Goal: Information Seeking & Learning: Learn about a topic

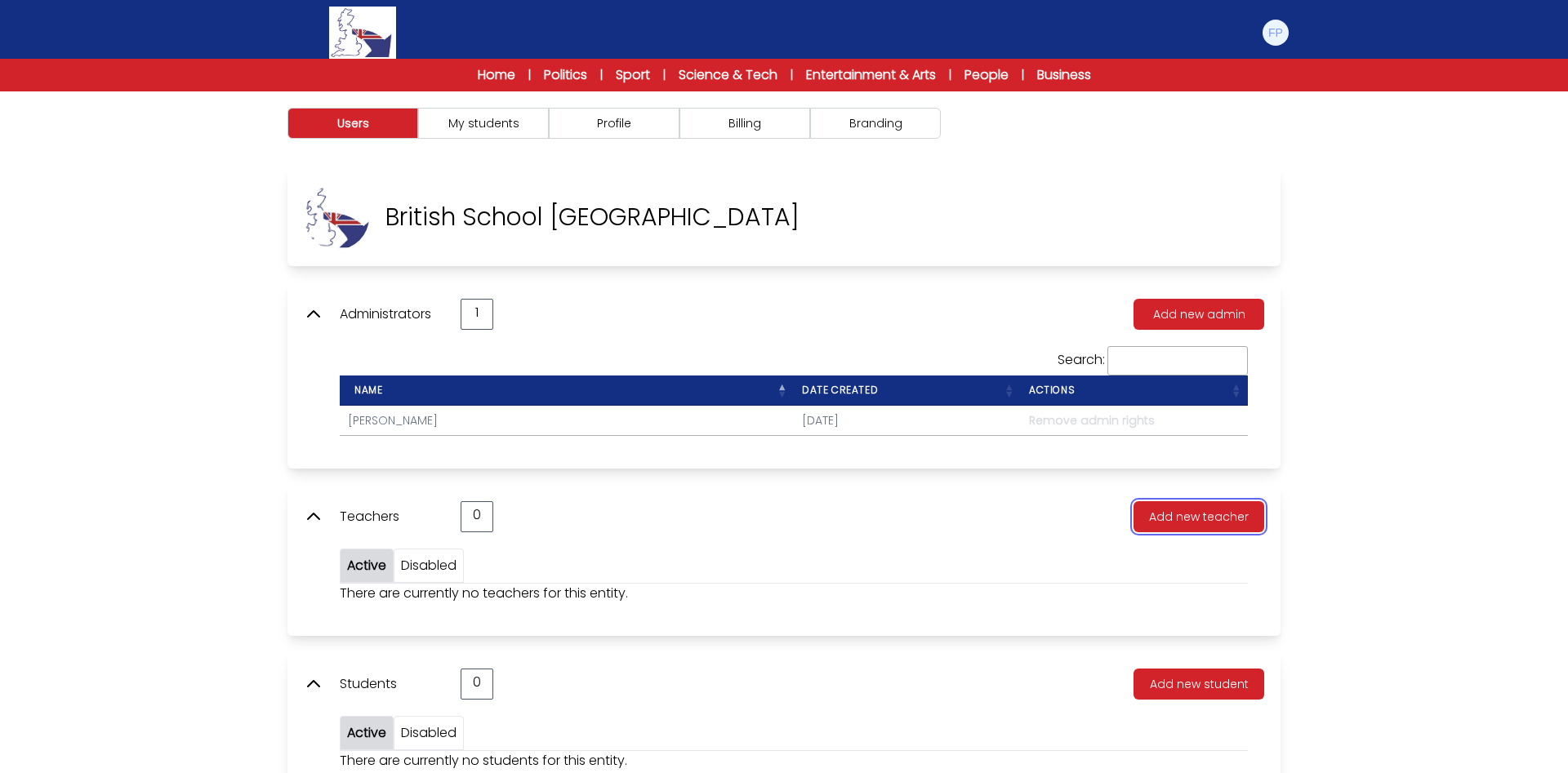
click at [1188, 517] on button "Add new teacher" at bounding box center [1198, 517] width 131 height 31
click at [1272, 29] on img at bounding box center [1276, 32] width 26 height 26
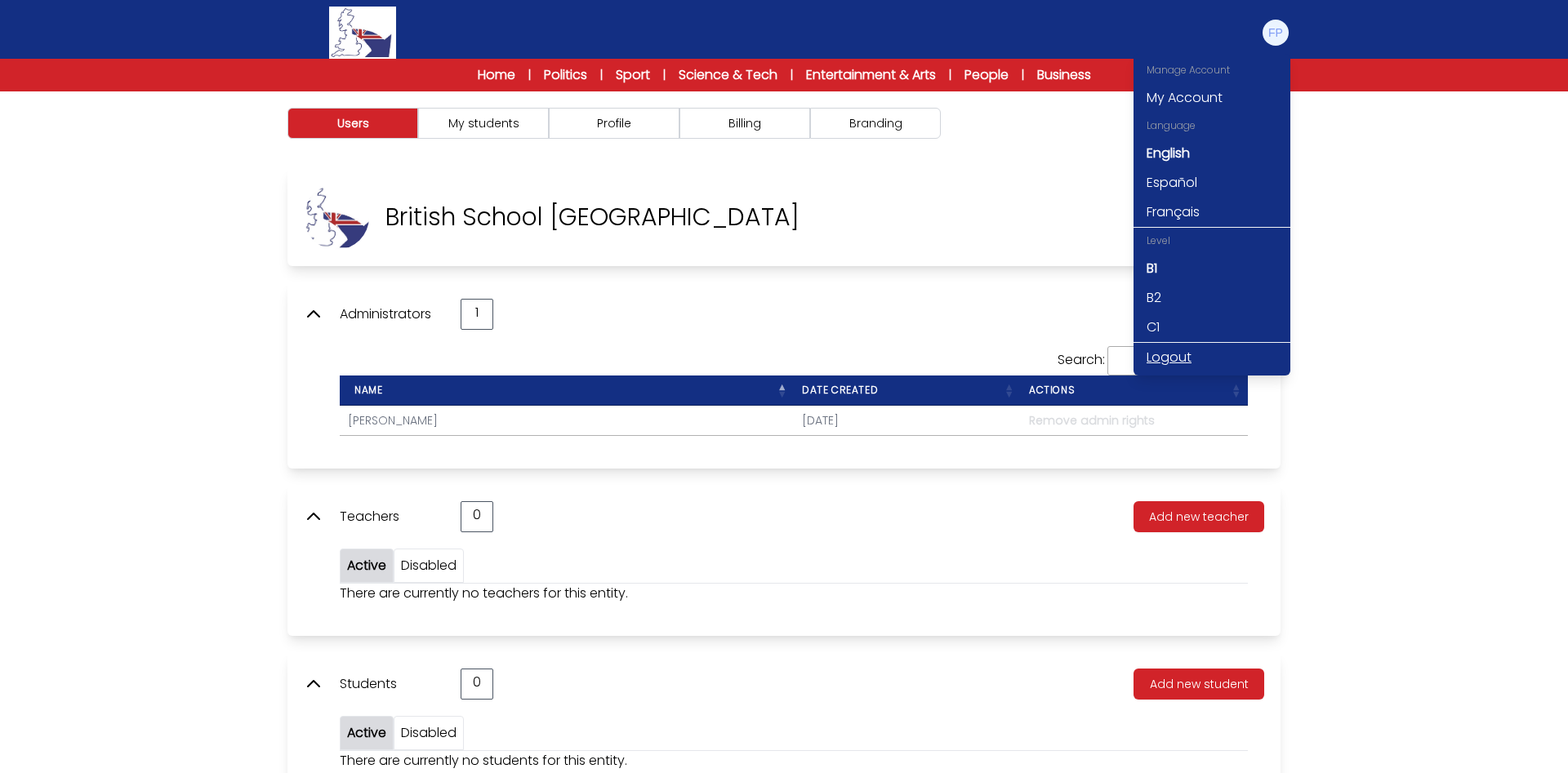
click at [1173, 352] on link "Logout" at bounding box center [1212, 358] width 157 height 29
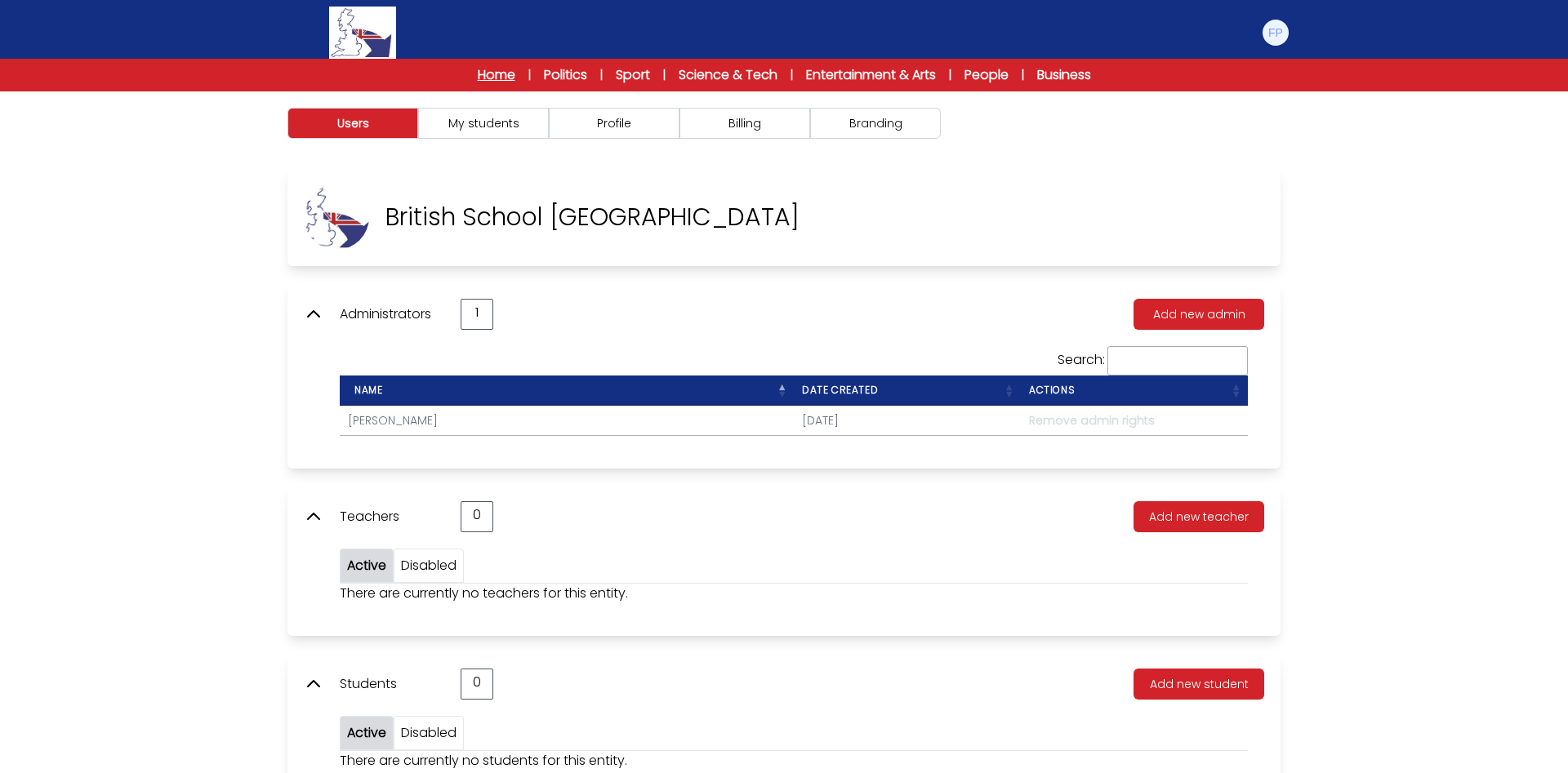
click at [478, 71] on link "Home" at bounding box center [497, 76] width 37 height 20
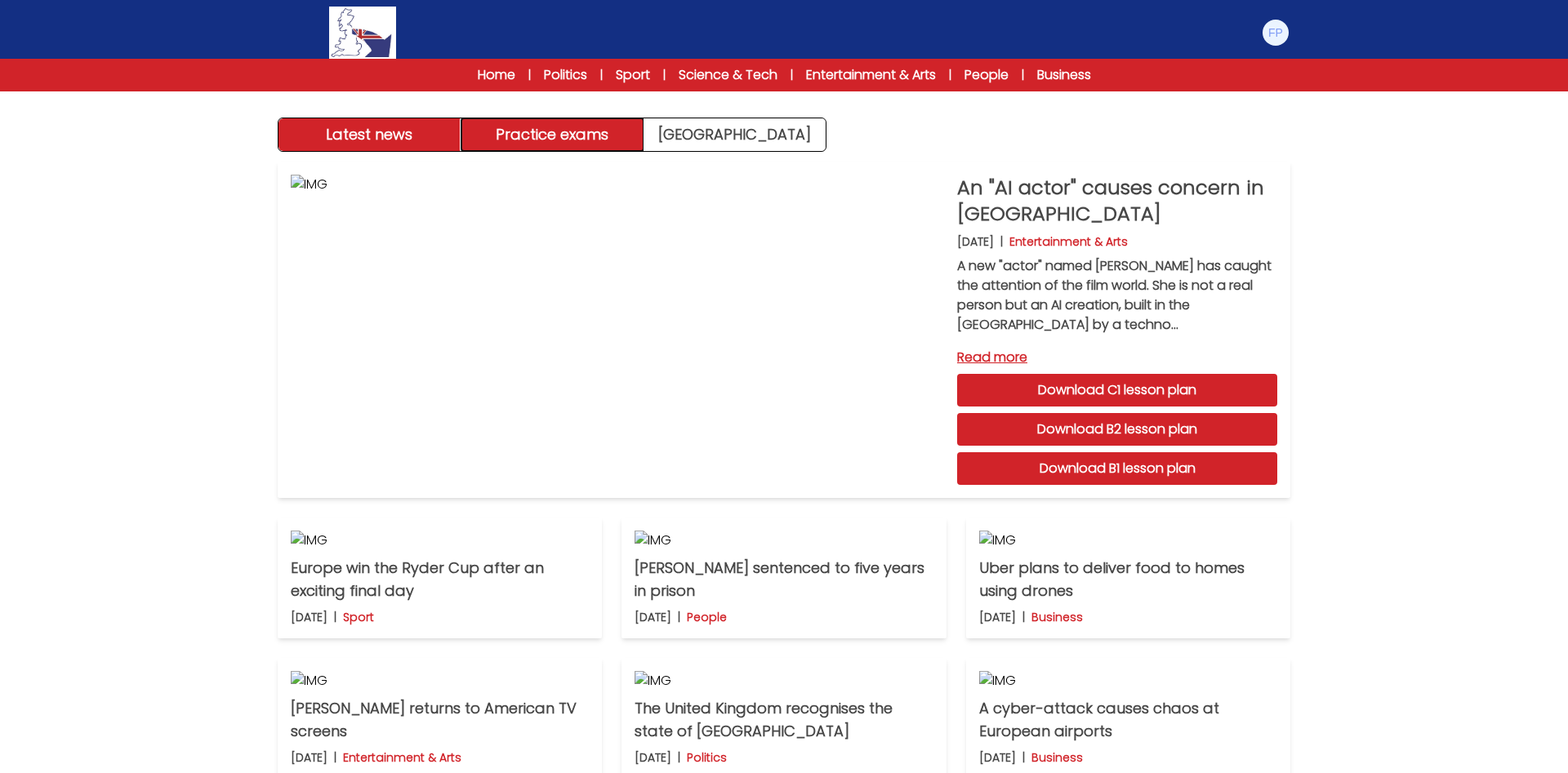
click at [556, 138] on button "Practice exams" at bounding box center [552, 134] width 183 height 32
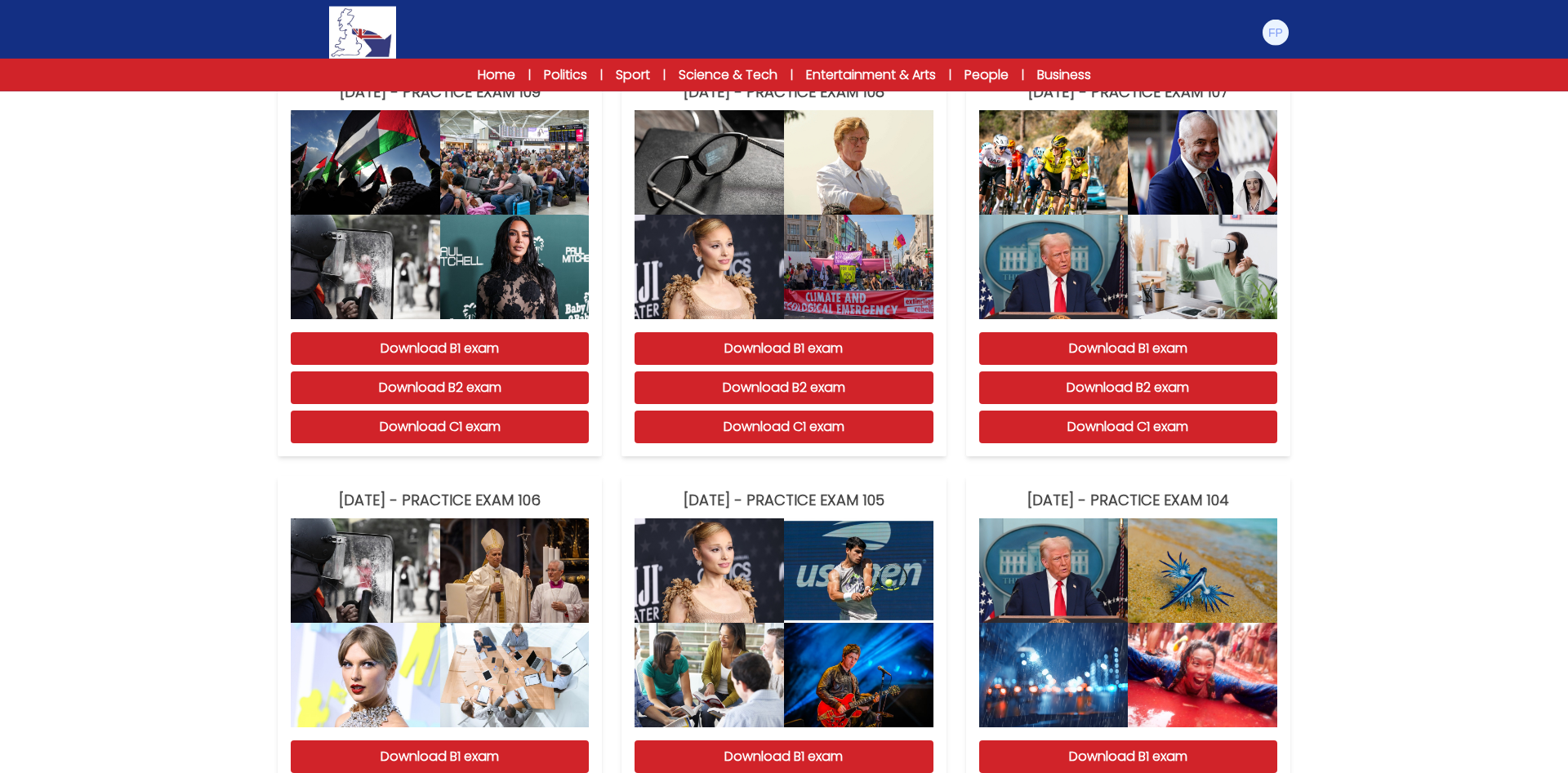
scroll to position [574, 0]
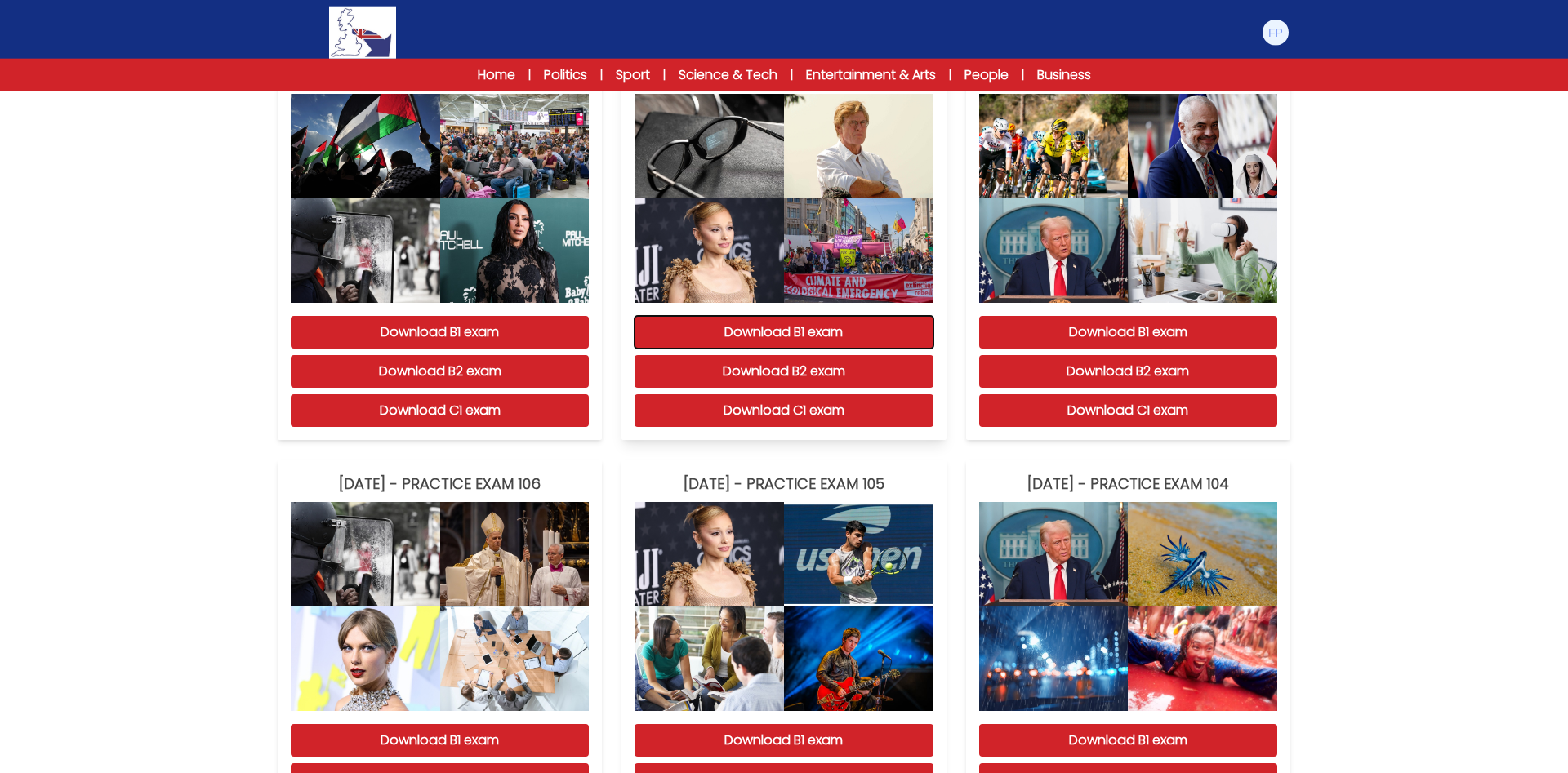
click at [799, 348] on button "Download B1 exam" at bounding box center [784, 332] width 298 height 32
click at [544, 73] on link "Politics" at bounding box center [565, 76] width 43 height 20
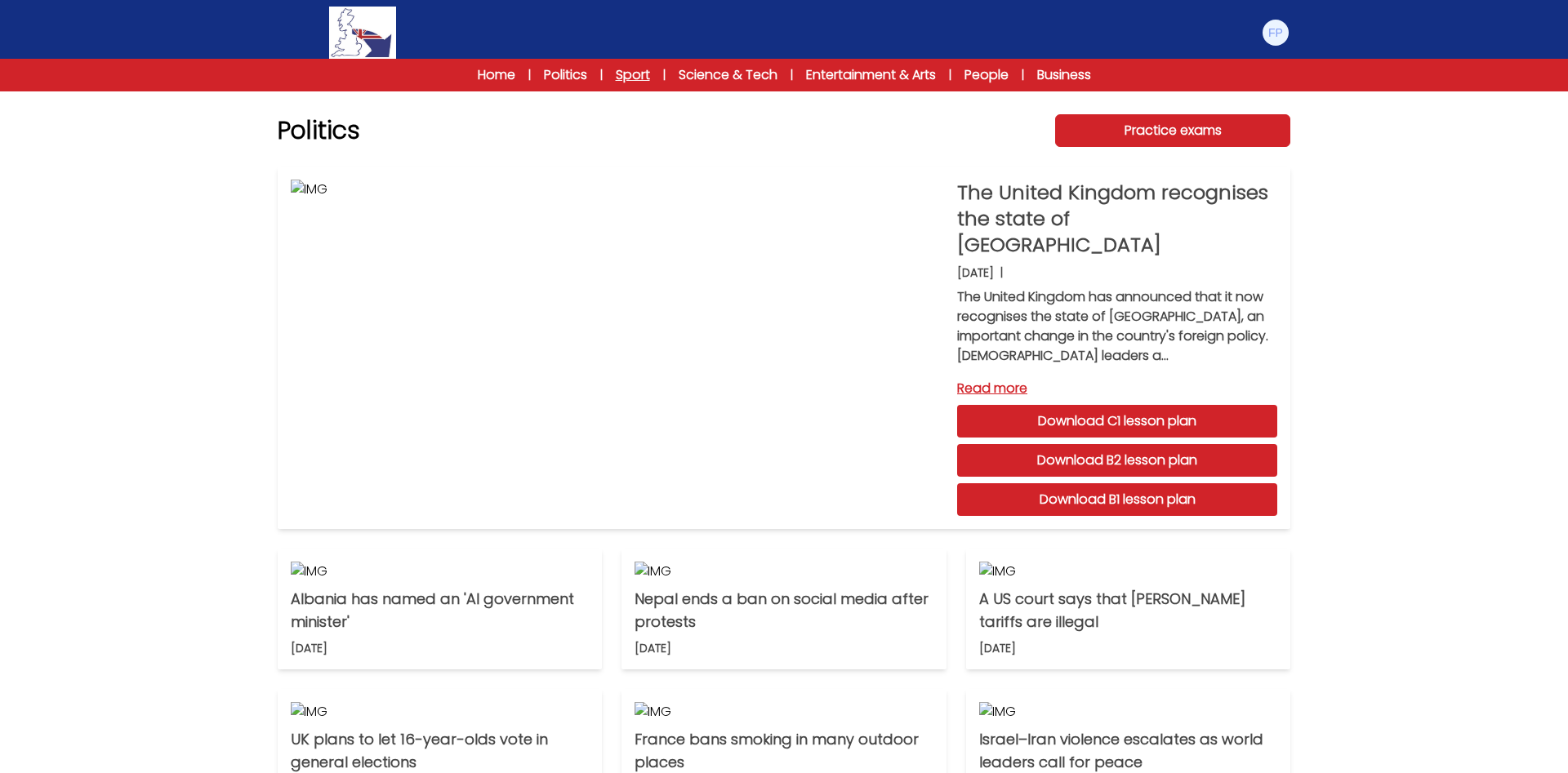
click at [619, 75] on link "Sport" at bounding box center [633, 76] width 34 height 20
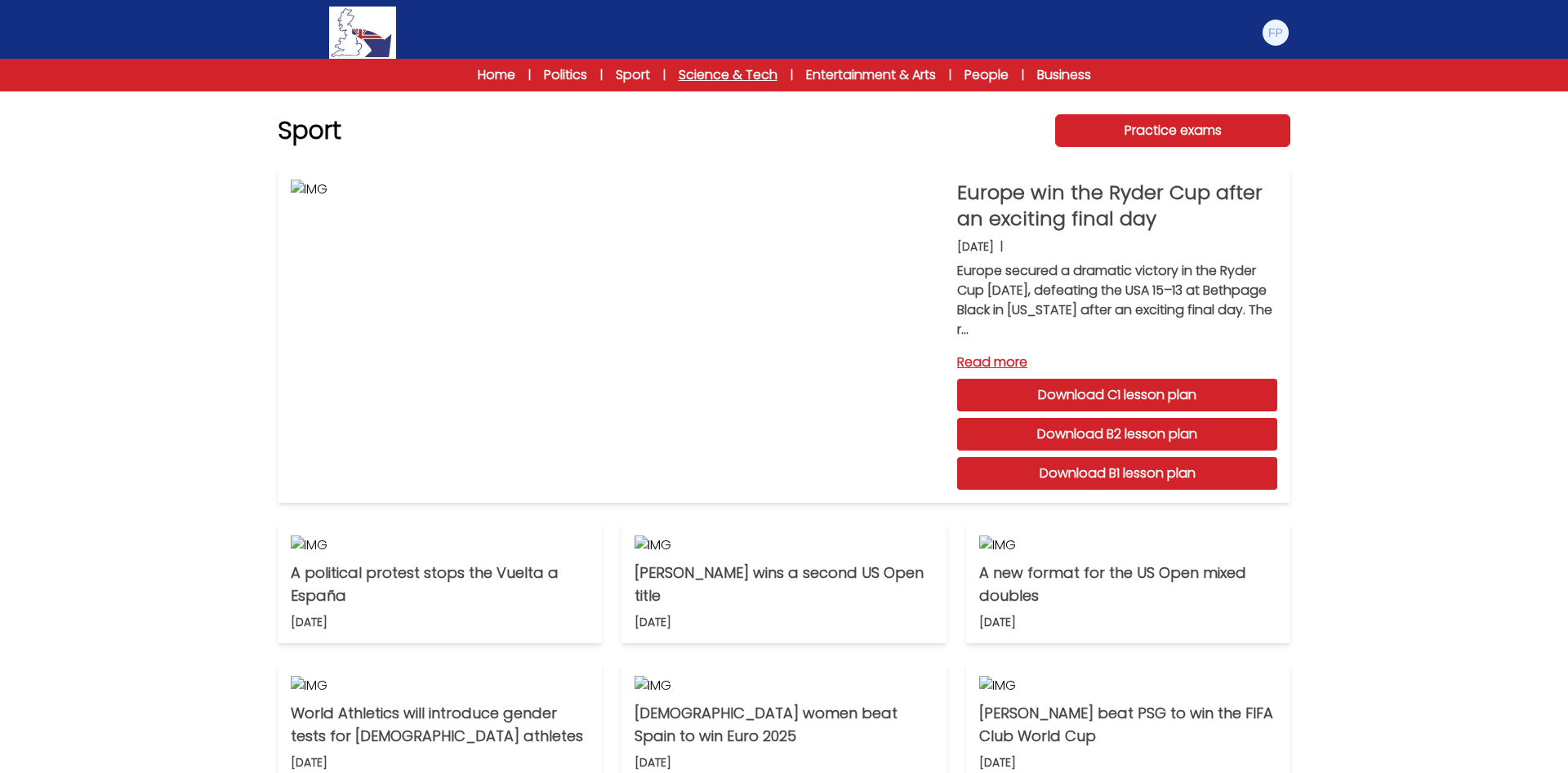
click at [739, 76] on link "Science & Tech" at bounding box center [728, 76] width 99 height 20
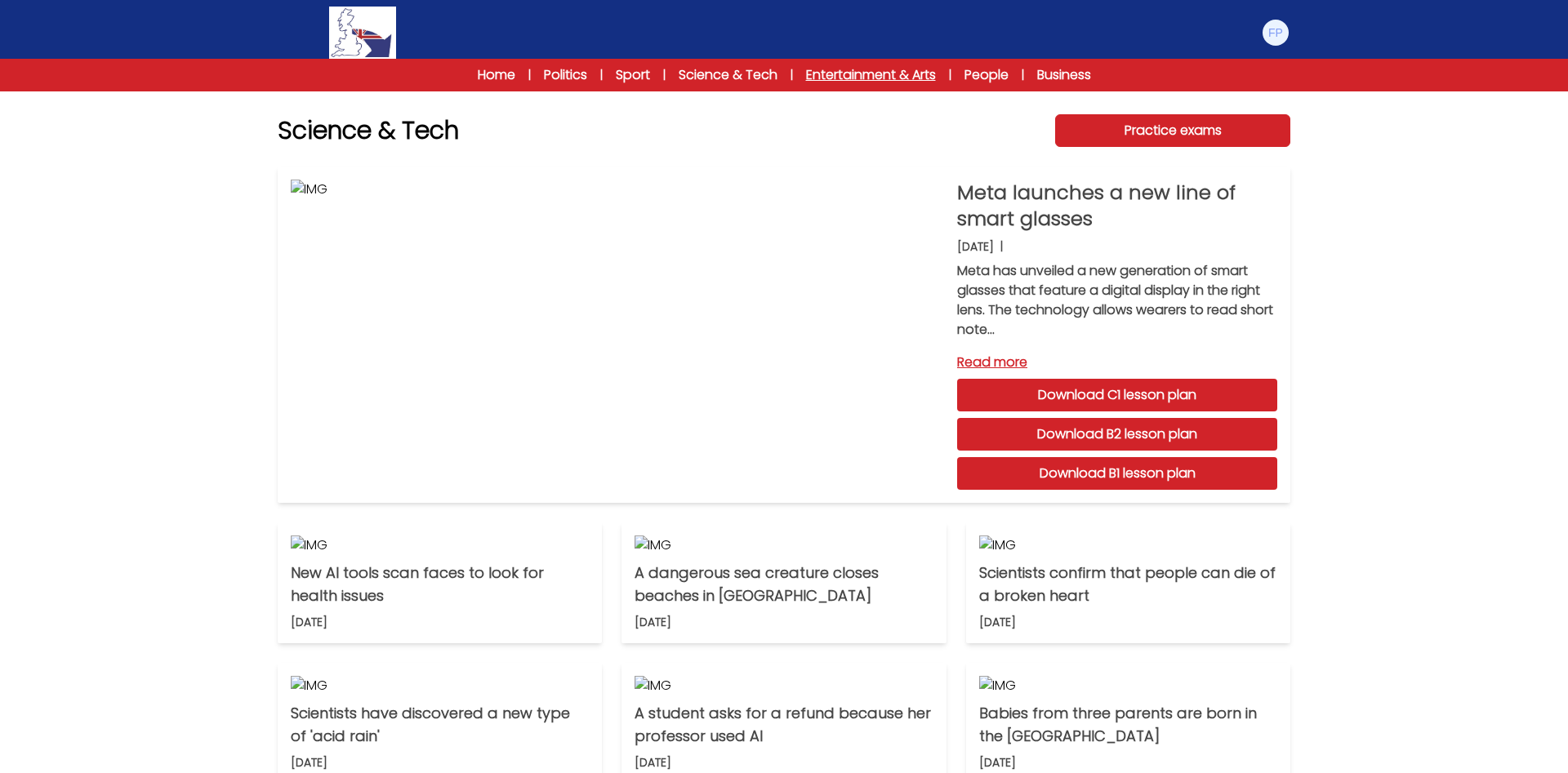
click at [903, 73] on link "Entertainment & Arts" at bounding box center [870, 76] width 130 height 20
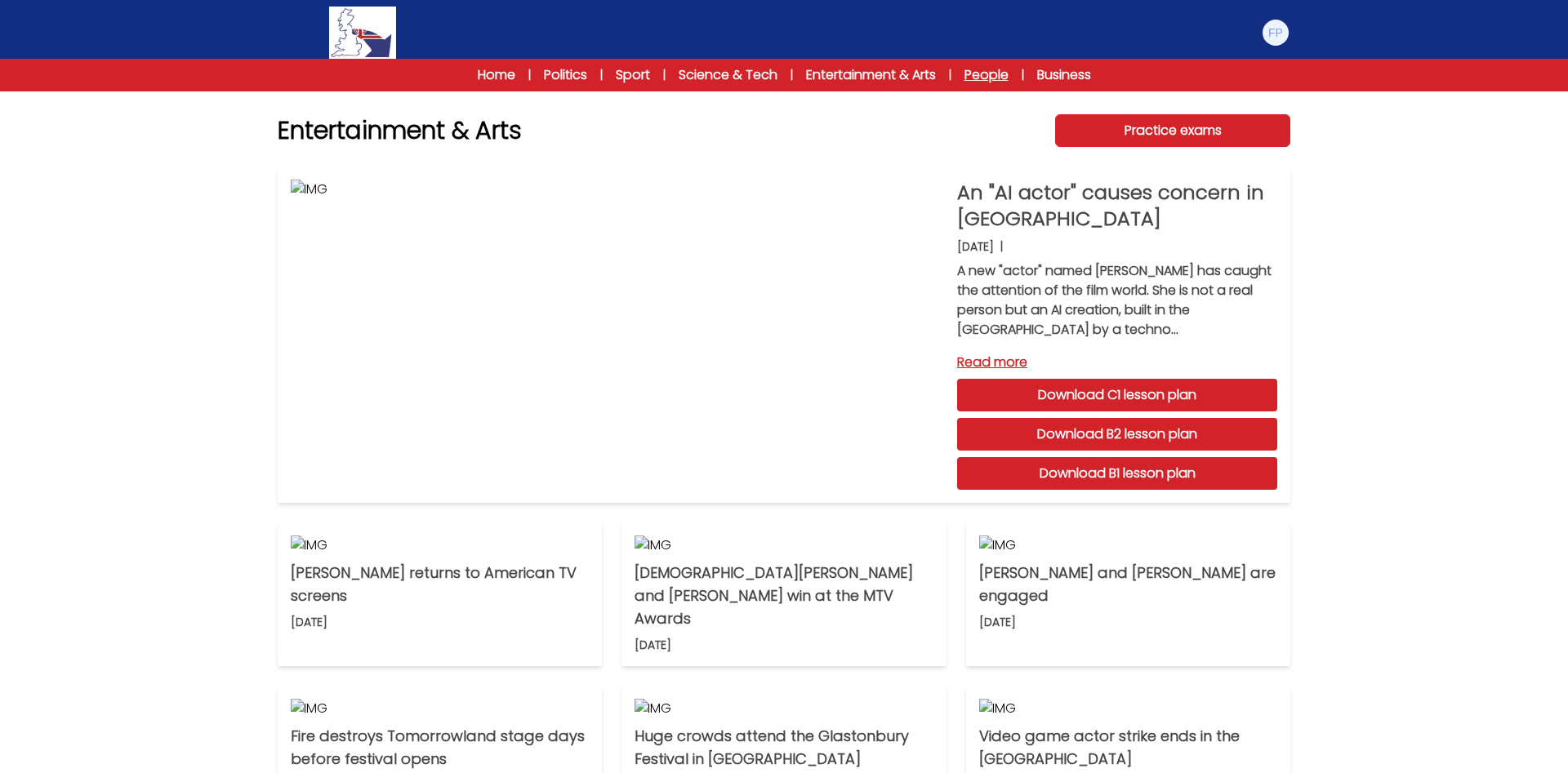
click at [999, 68] on link "People" at bounding box center [986, 76] width 44 height 20
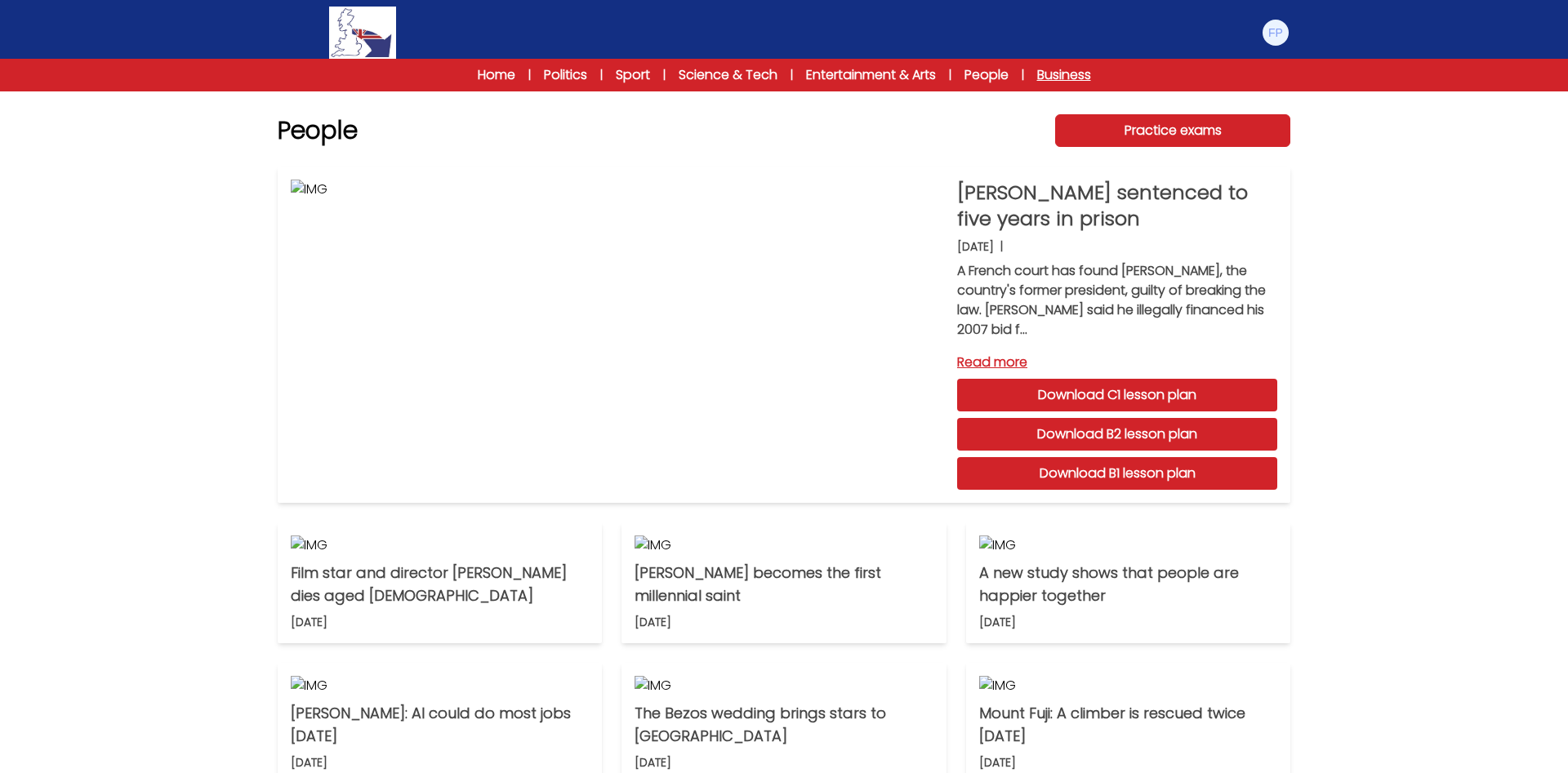
click at [1091, 72] on link "Business" at bounding box center [1064, 76] width 54 height 20
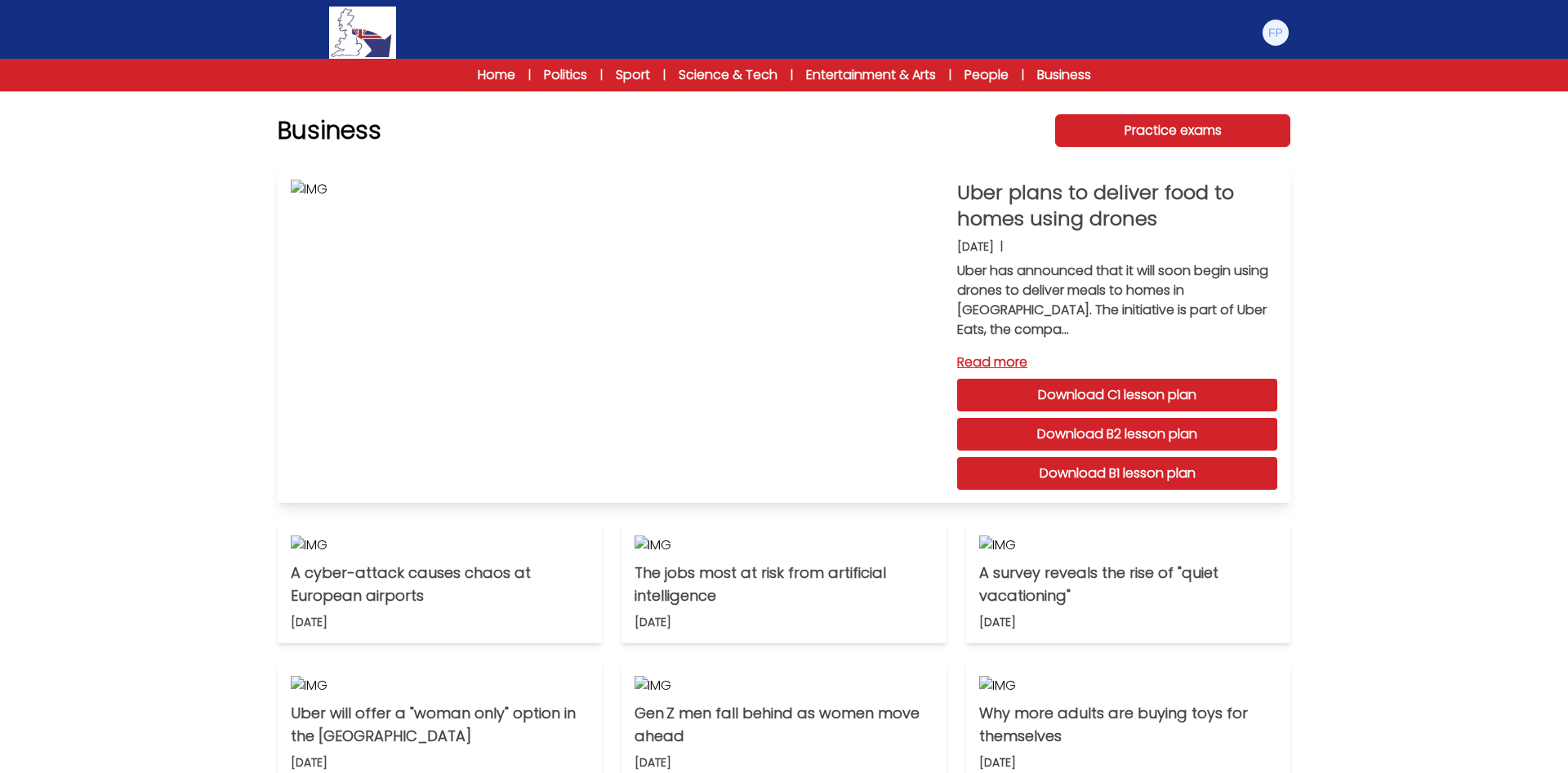
click at [1127, 467] on link "Download B1 lesson plan" at bounding box center [1117, 473] width 320 height 32
click at [1003, 357] on link "Read more" at bounding box center [1117, 363] width 320 height 20
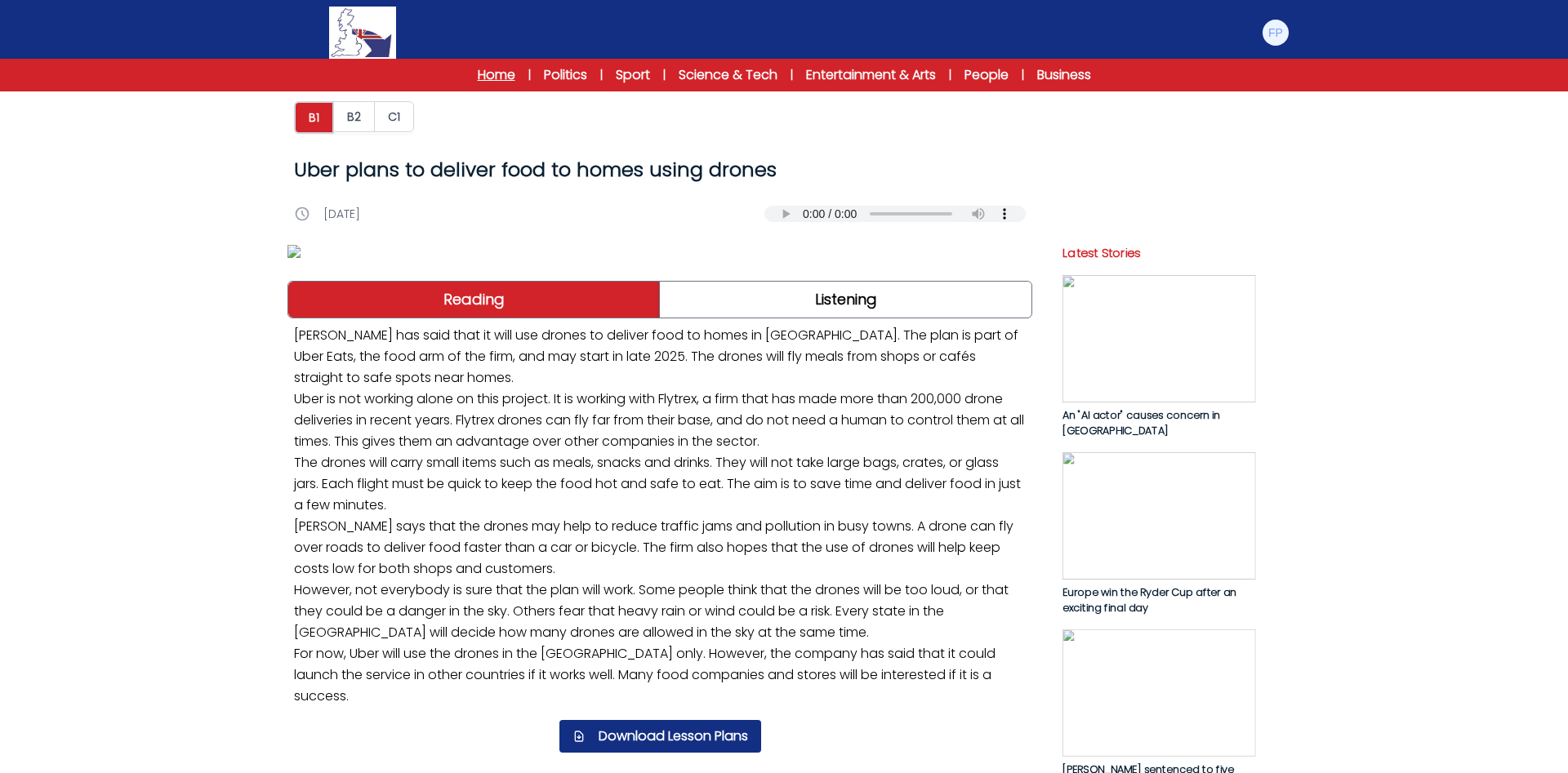
click at [482, 76] on link "Home" at bounding box center [497, 76] width 37 height 20
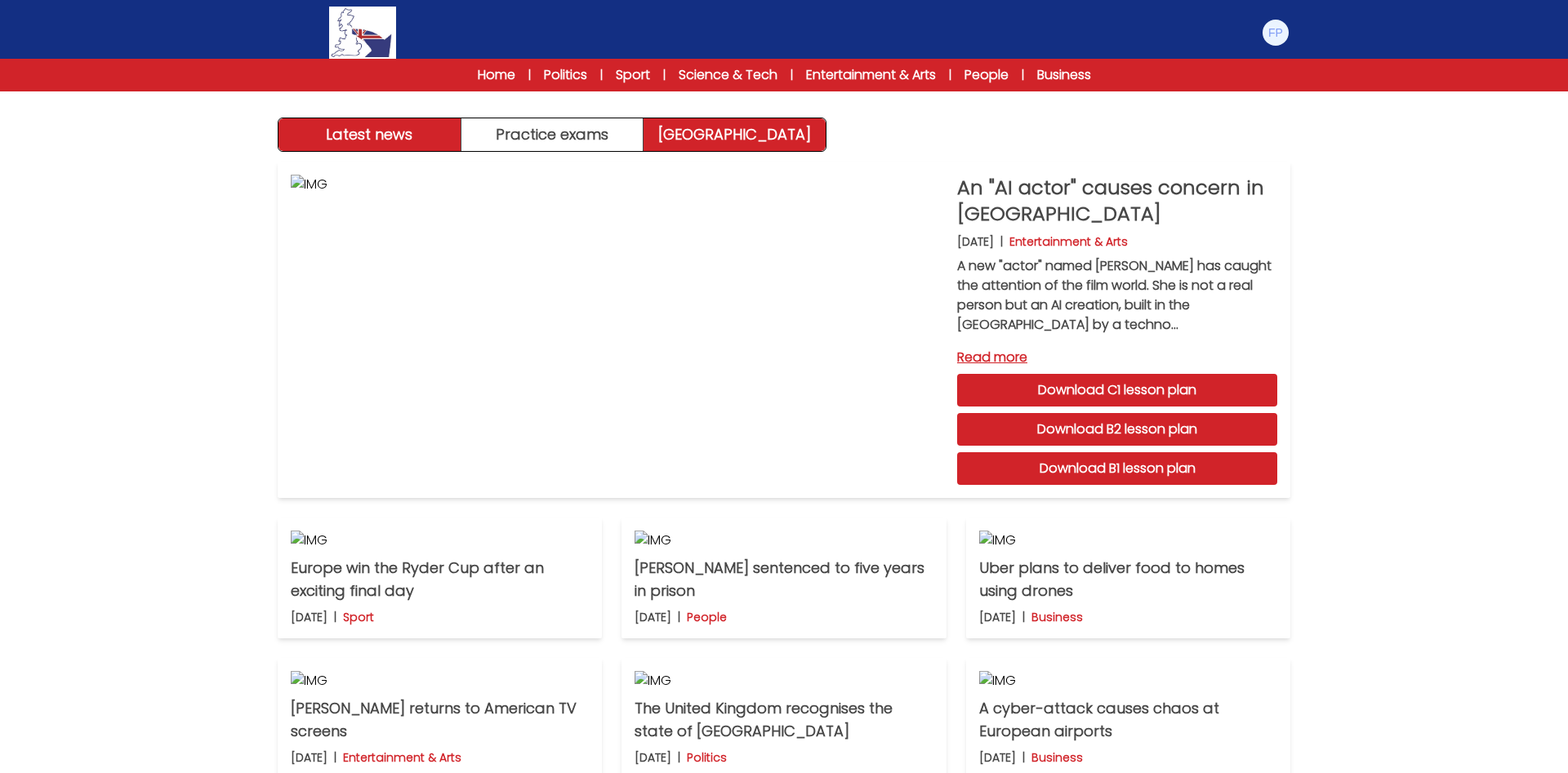
click at [736, 141] on link "[GEOGRAPHIC_DATA]" at bounding box center [735, 134] width 183 height 32
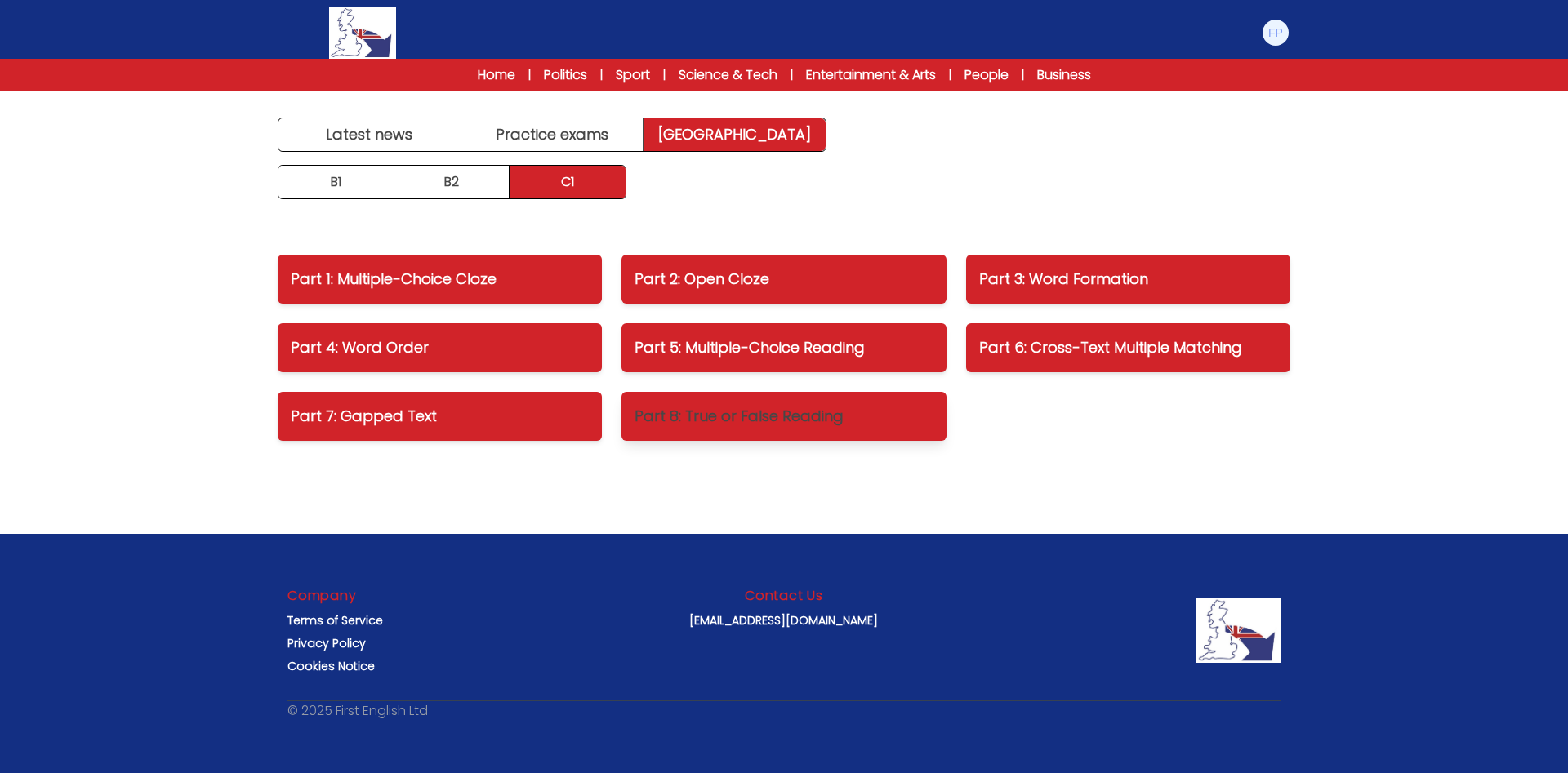
click at [835, 420] on p "Part 8: True or False Reading" at bounding box center [784, 416] width 298 height 23
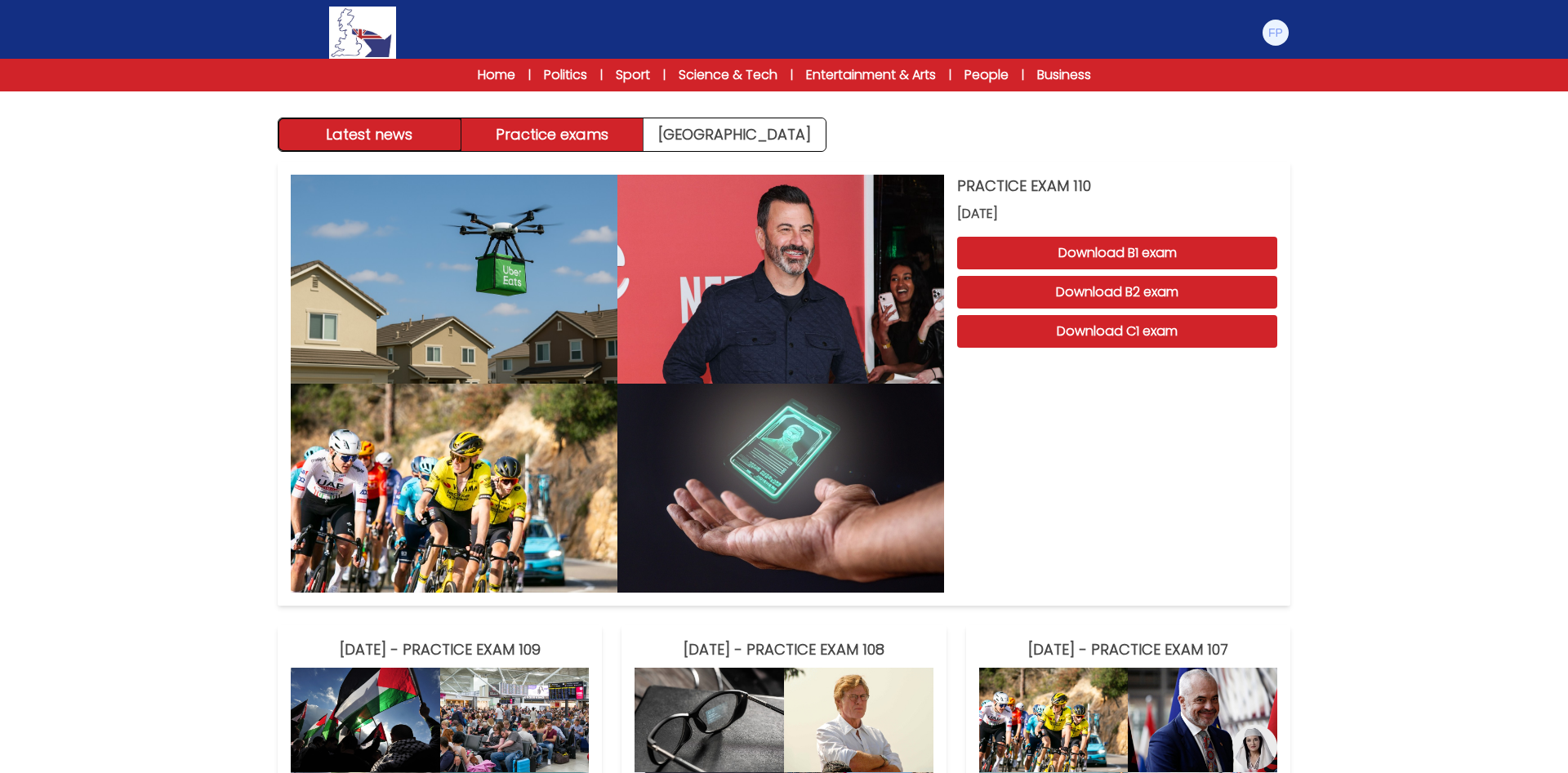
click at [403, 129] on button "Latest news" at bounding box center [370, 134] width 183 height 32
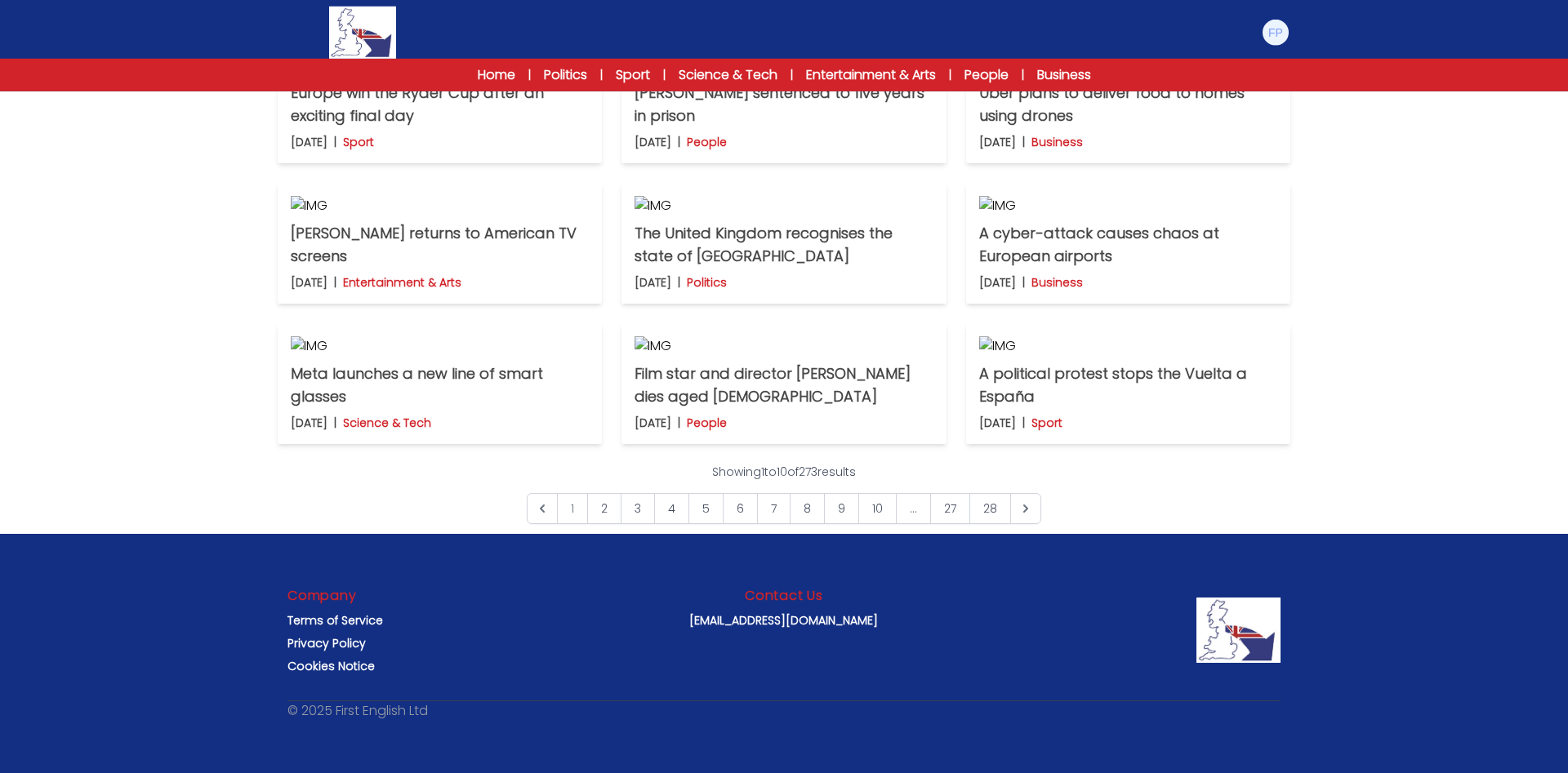
scroll to position [1085, 0]
click at [1020, 517] on icon "Next &raquo;" at bounding box center [1025, 508] width 17 height 17
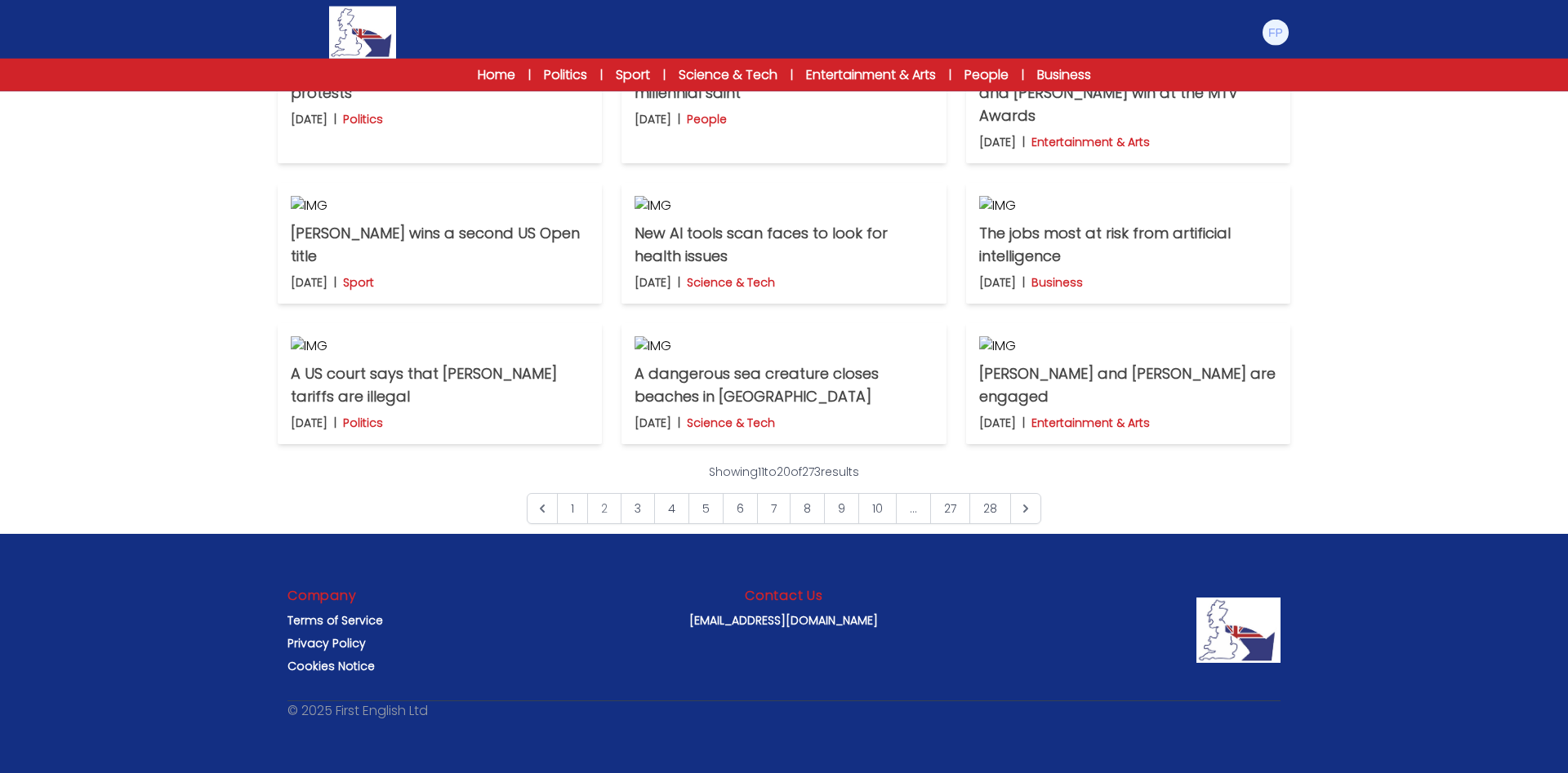
scroll to position [1138, 0]
click at [548, 505] on icon "&laquo; Previous" at bounding box center [542, 508] width 17 height 17
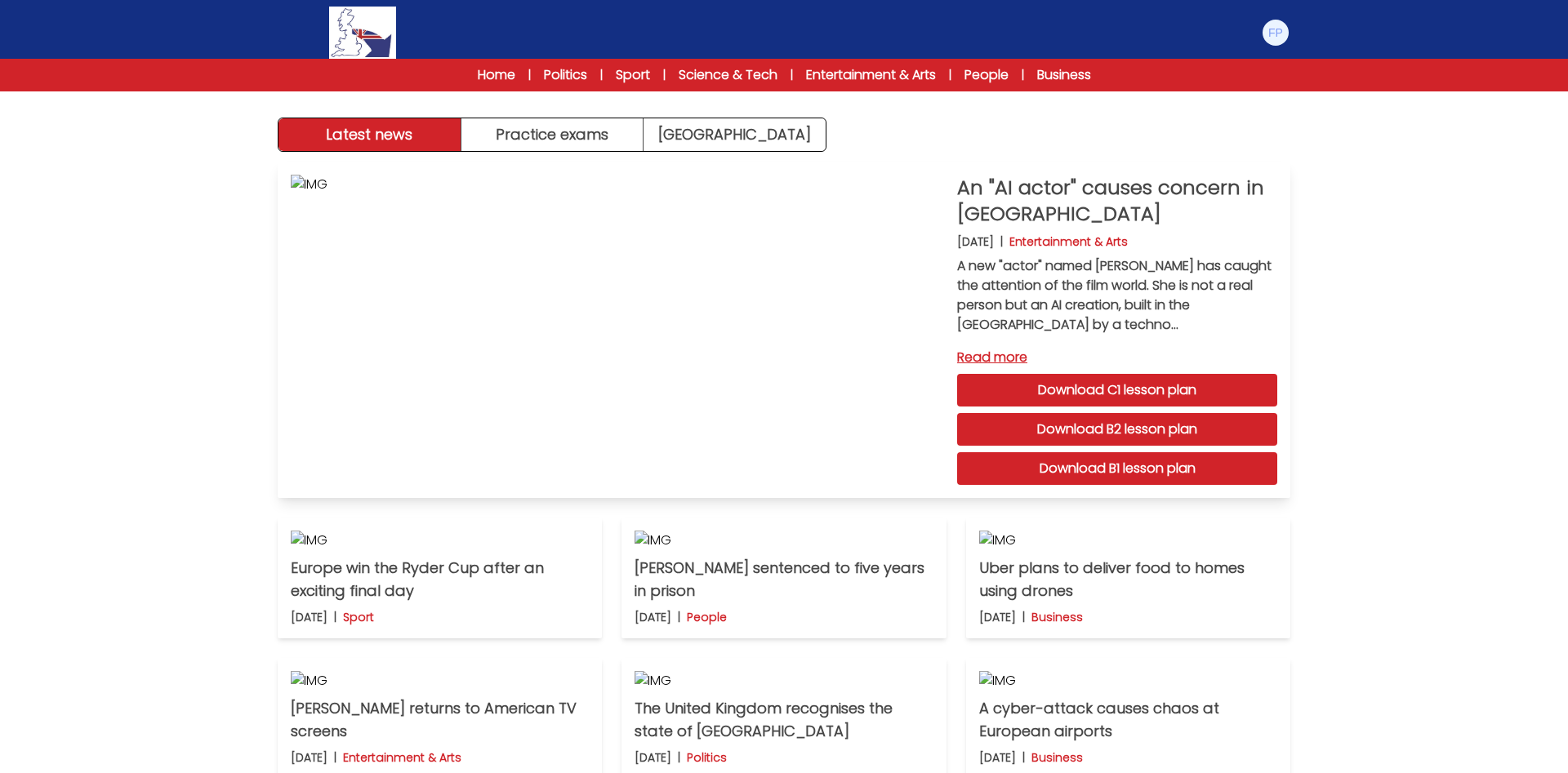
click at [1001, 353] on link "Read more" at bounding box center [1117, 358] width 320 height 20
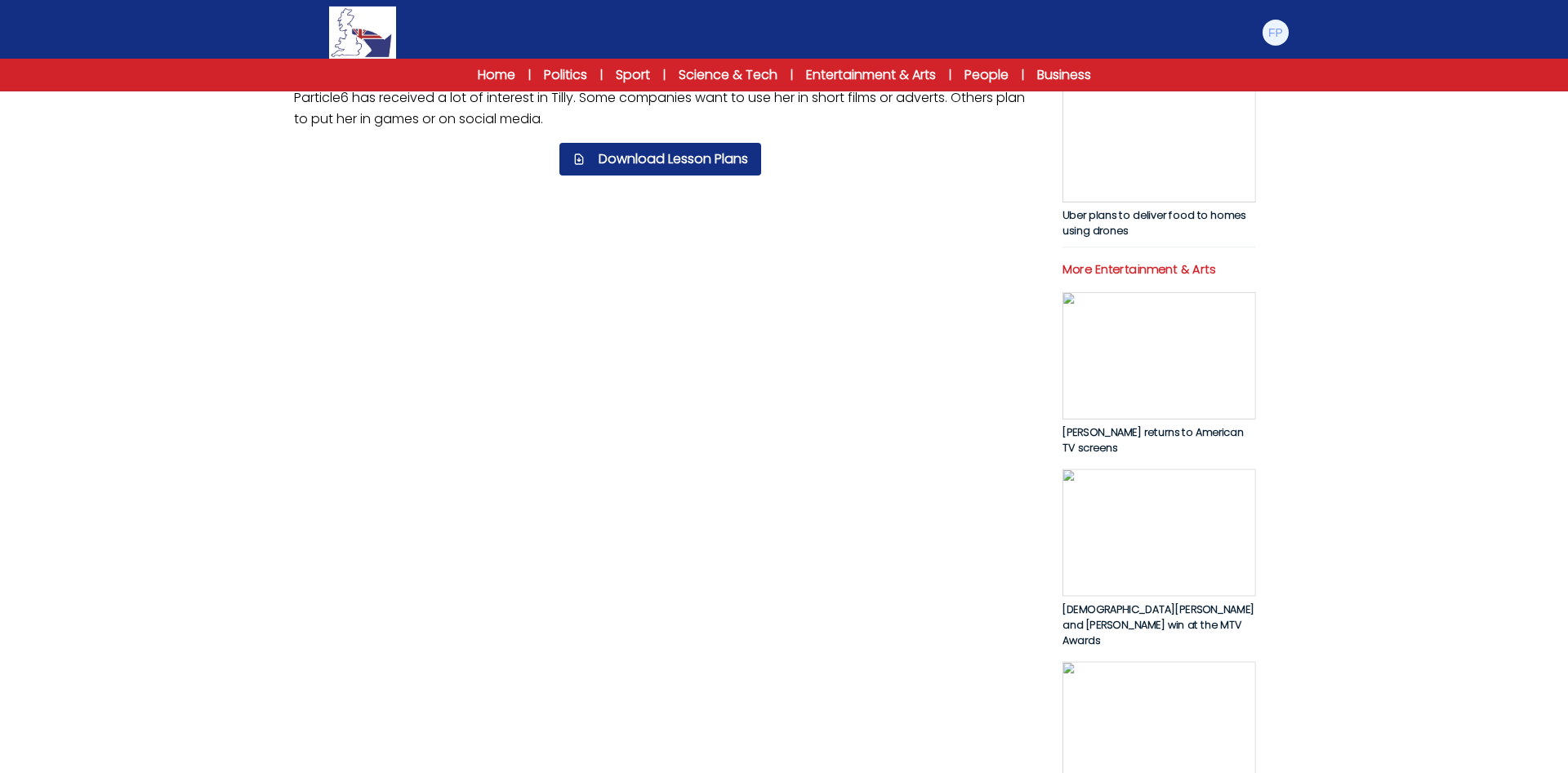
scroll to position [548, 0]
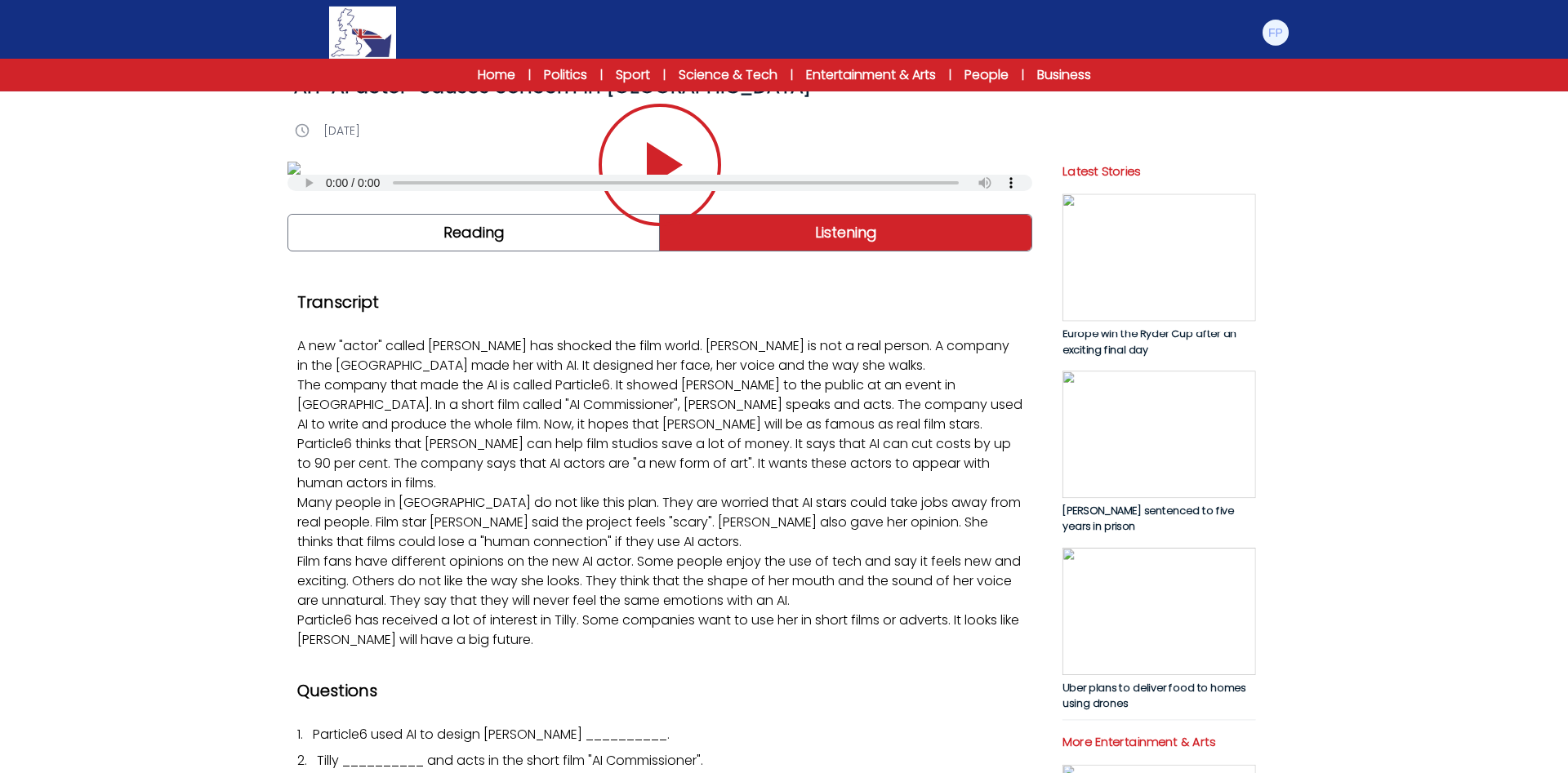
scroll to position [90, 0]
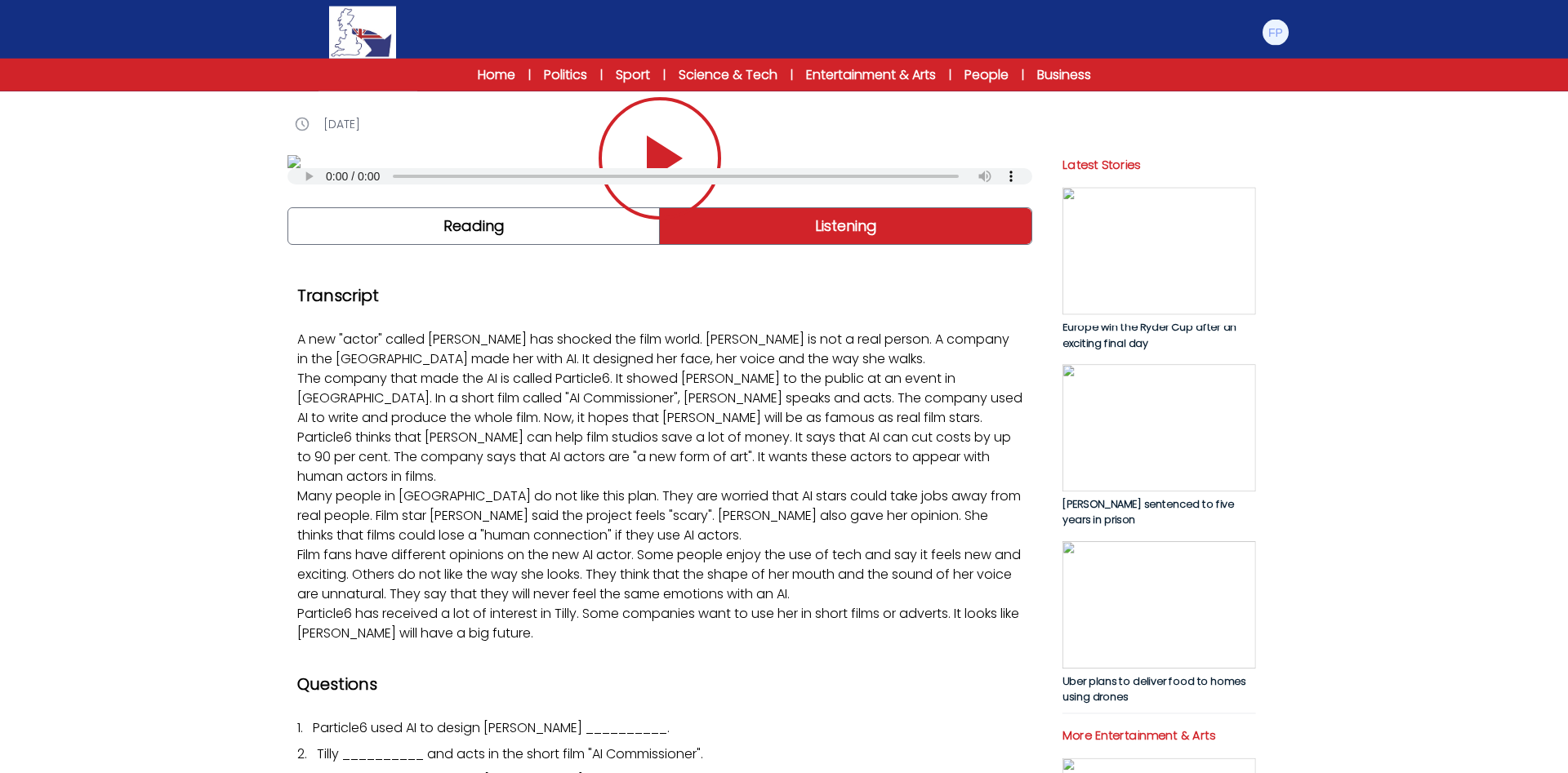
click at [673, 181] on icon "Play/Pause" at bounding box center [664, 158] width 36 height 46
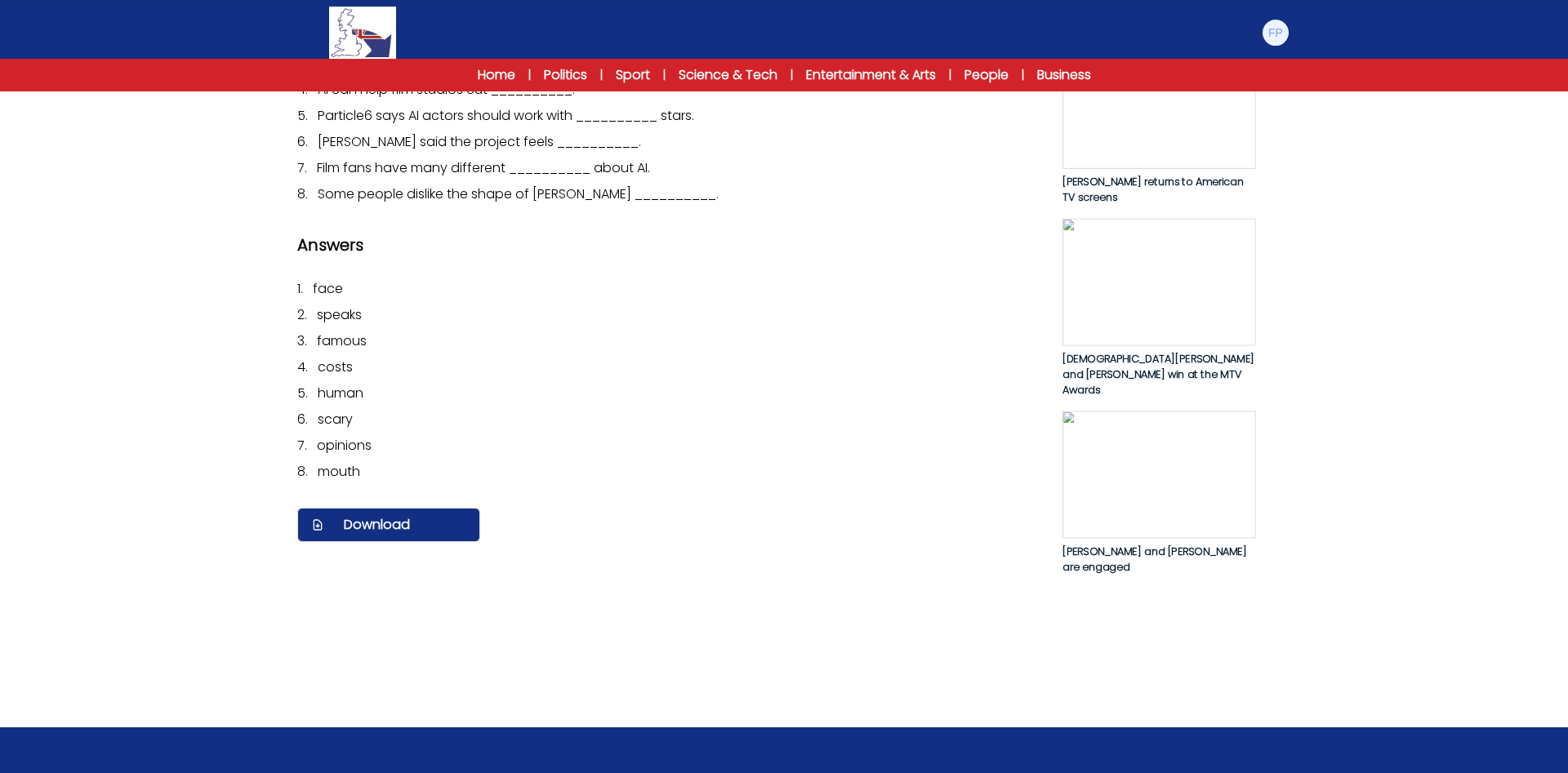
scroll to position [800, 0]
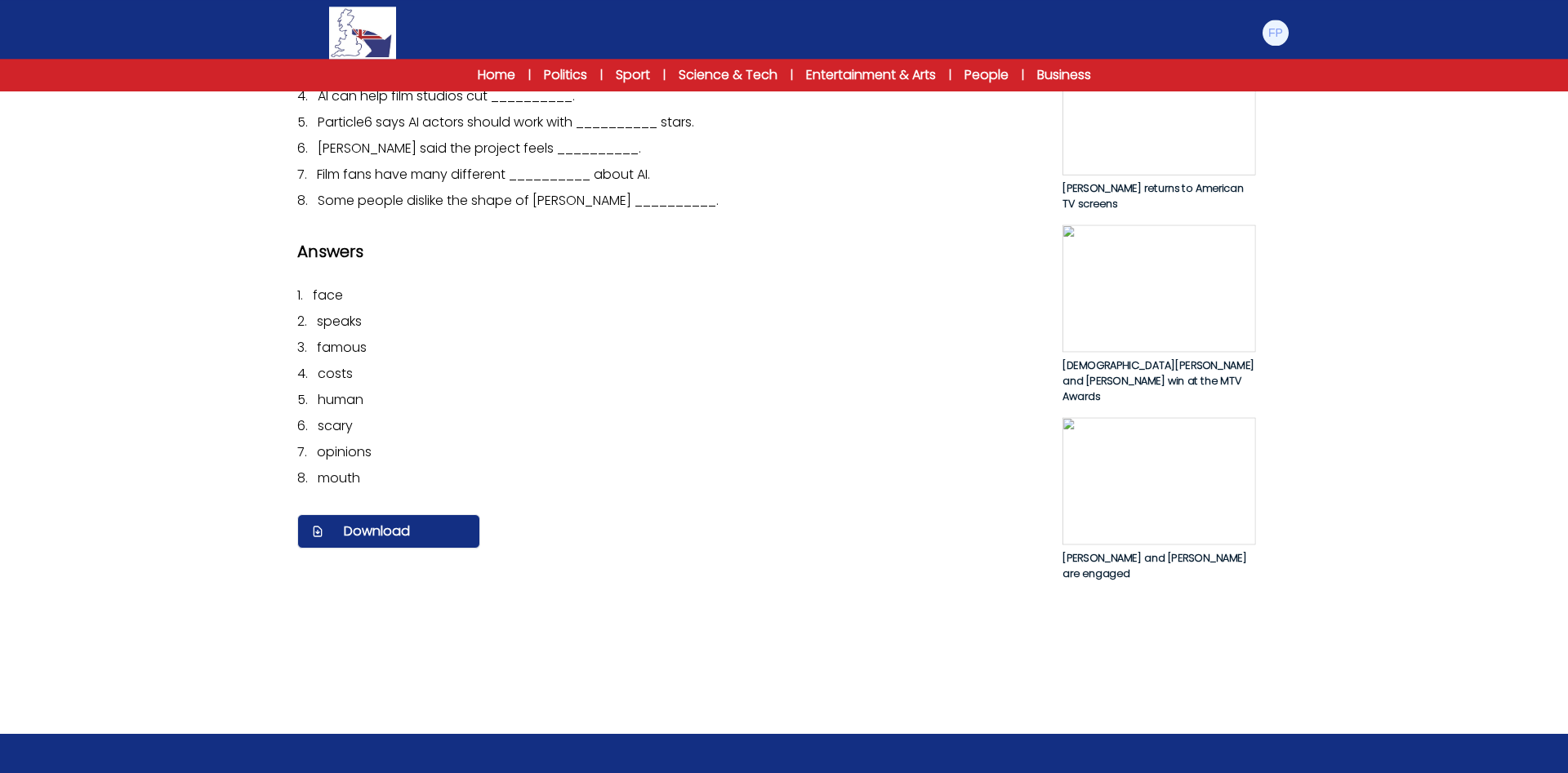
click at [1228, 590] on div "Latest Stories Europe win the Ryder Cup after an exciting final day Nicolas Sar…" at bounding box center [1156, 11] width 198 height 1157
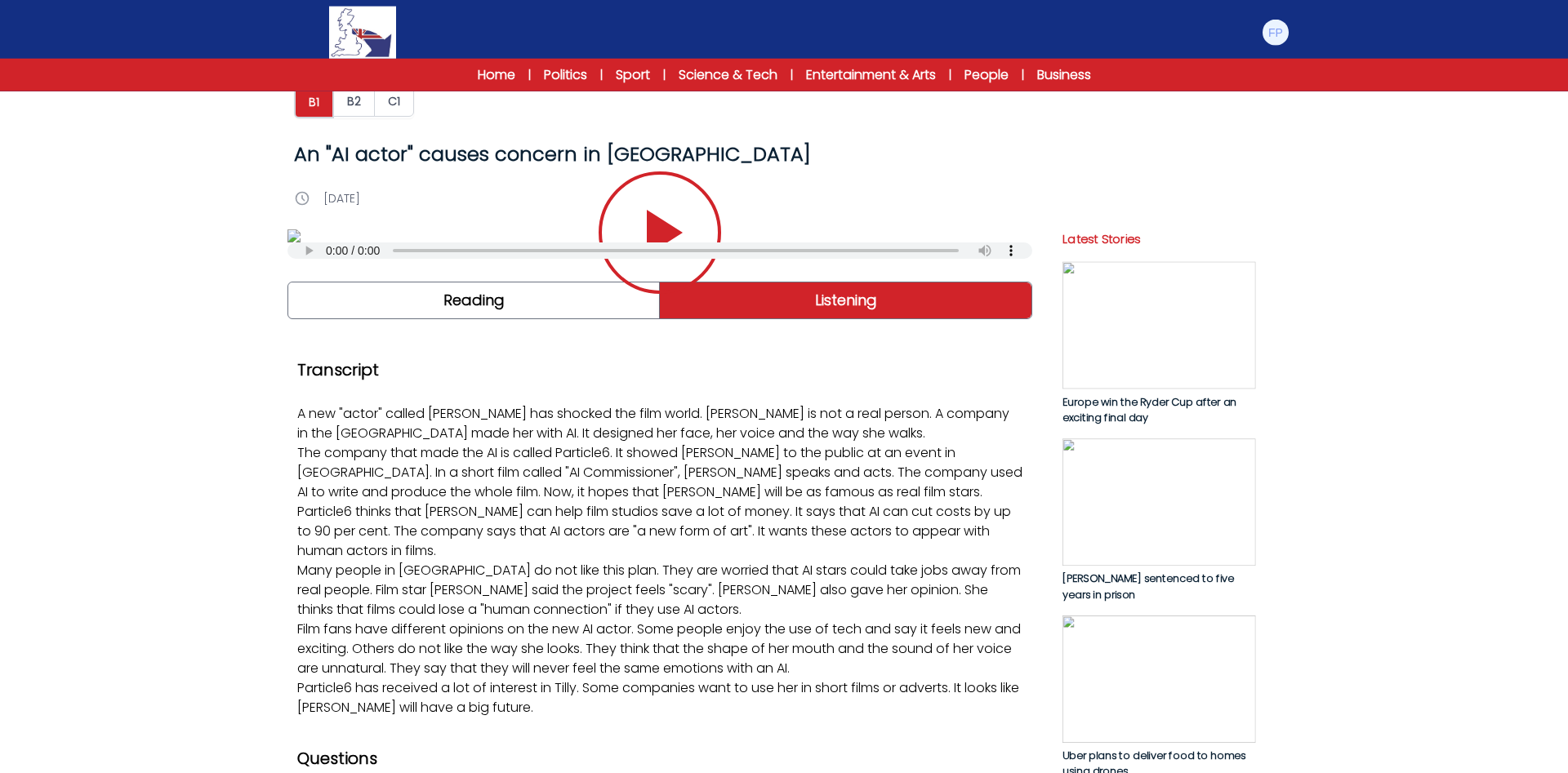
scroll to position [0, 0]
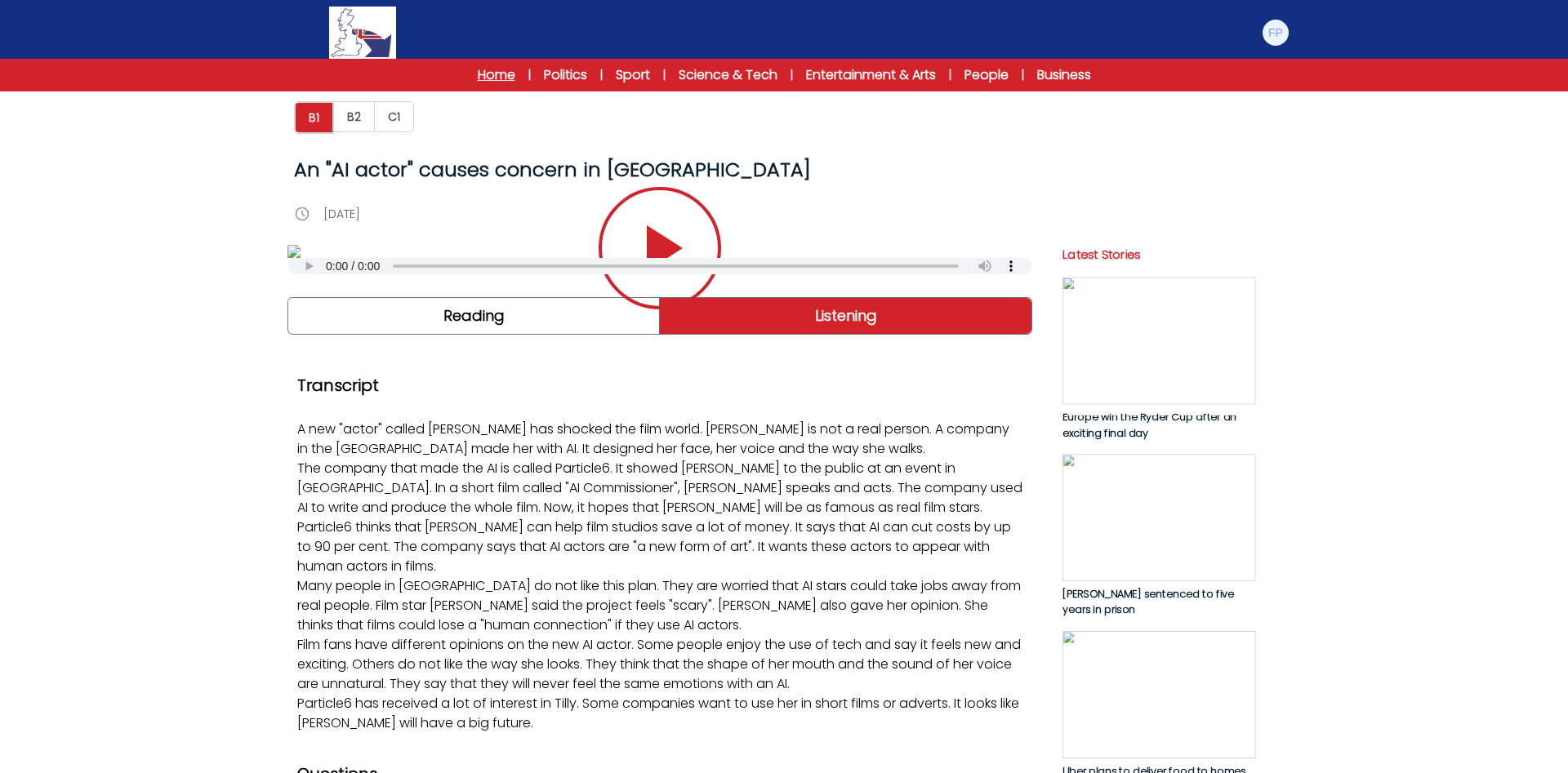
click at [484, 76] on link "Home" at bounding box center [497, 76] width 37 height 20
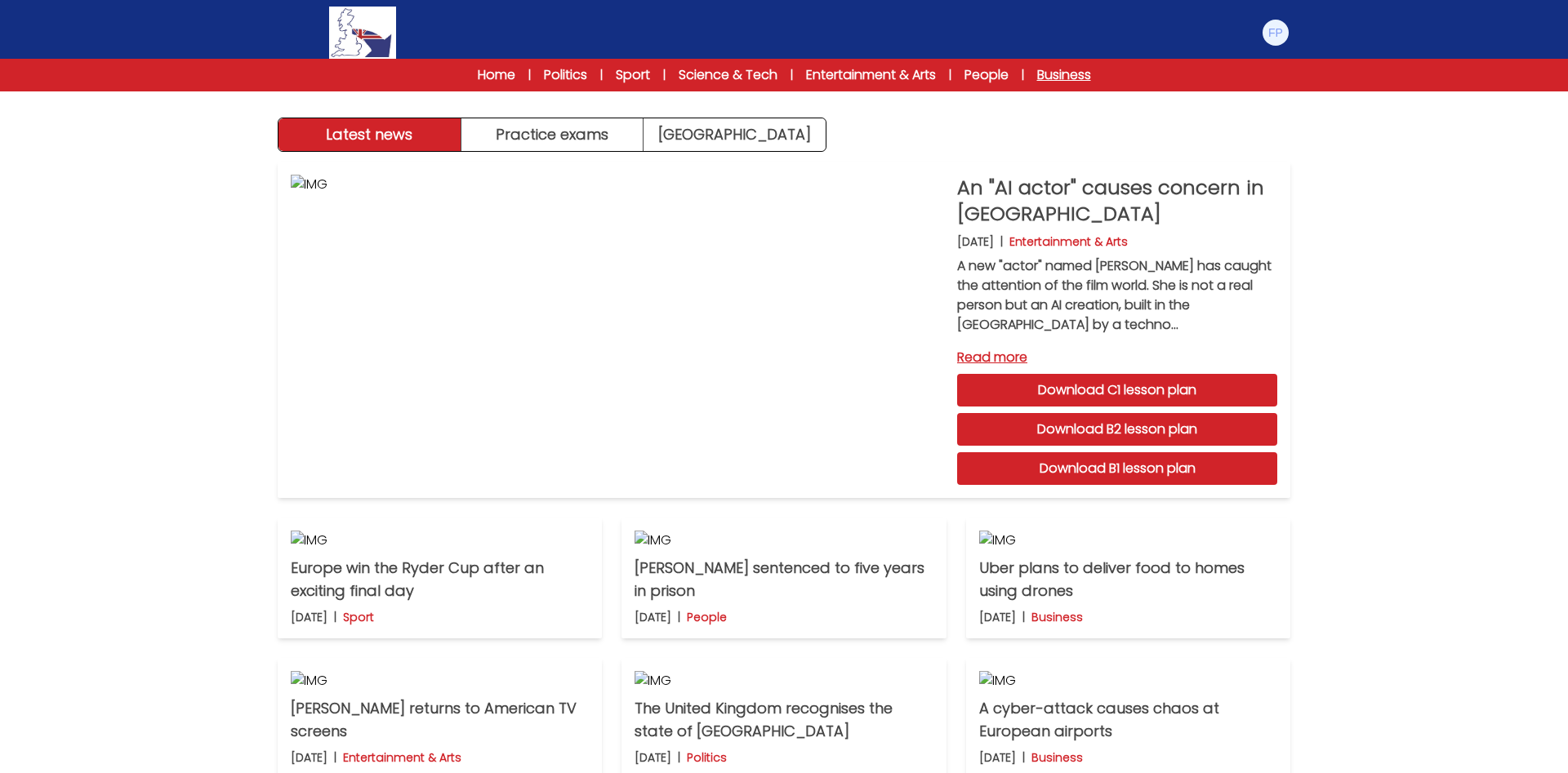
click at [1090, 76] on link "Business" at bounding box center [1064, 76] width 54 height 20
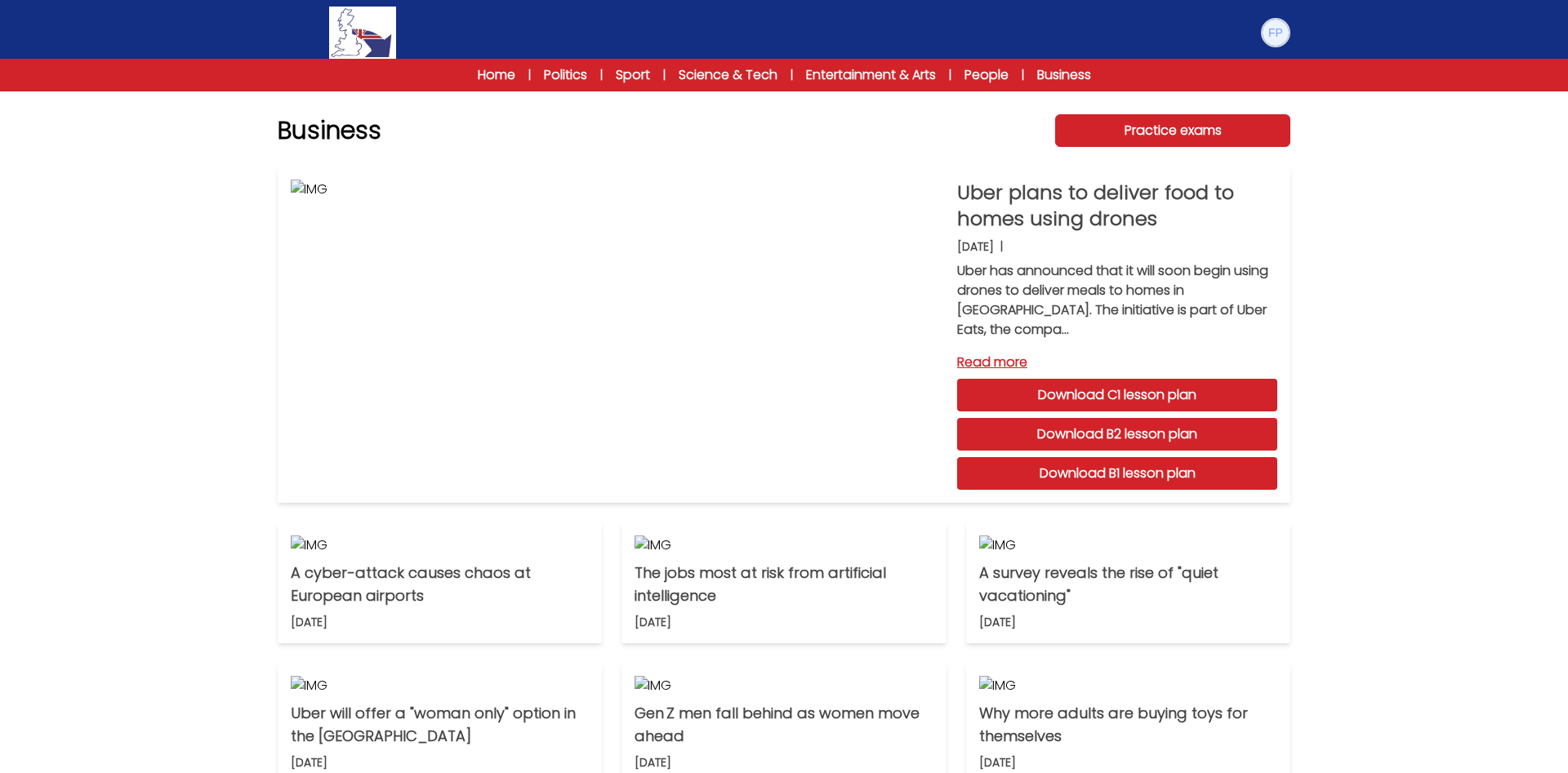
click at [1279, 29] on img at bounding box center [1276, 32] width 26 height 26
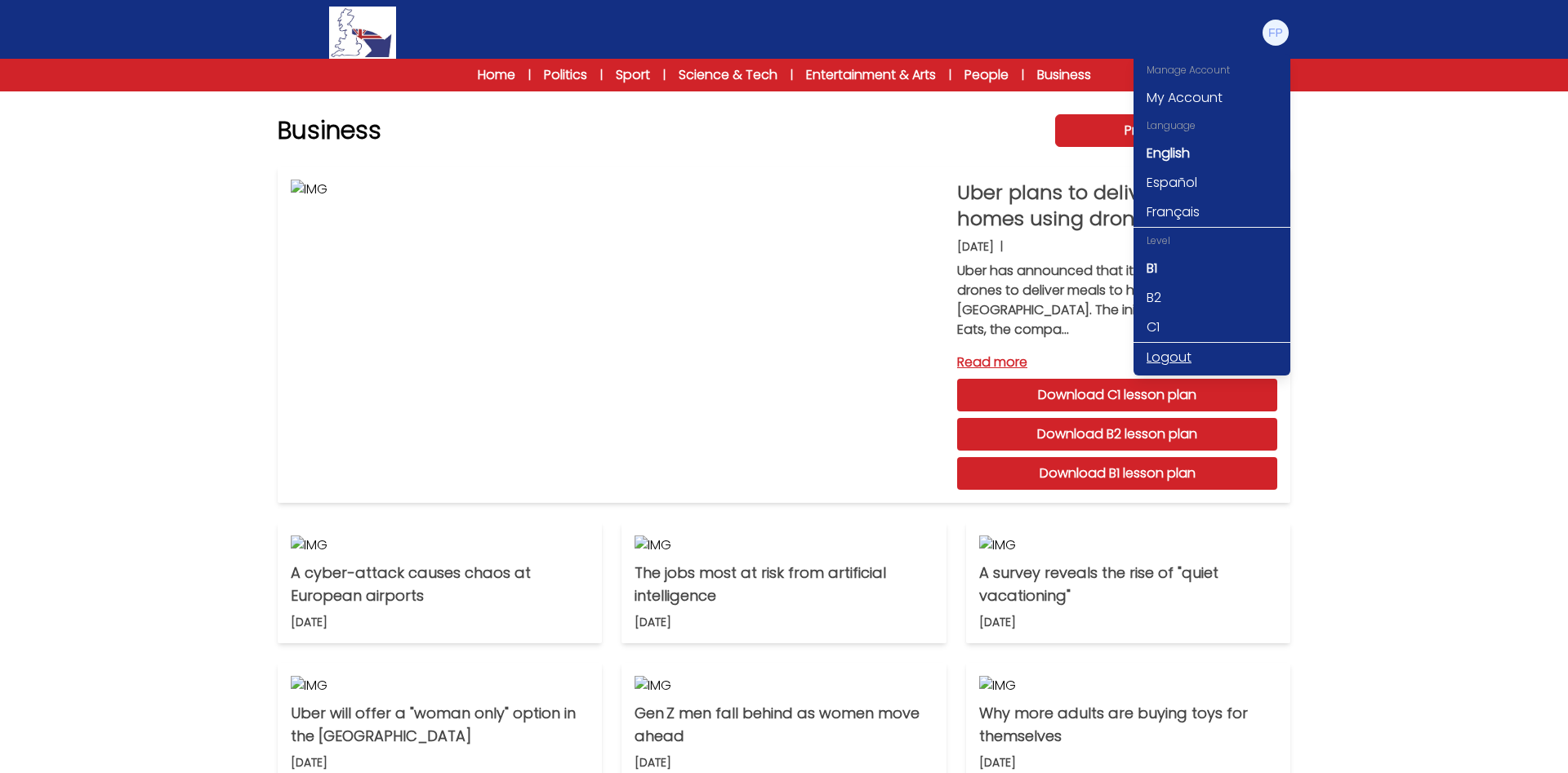
click at [1215, 357] on link "Logout" at bounding box center [1212, 358] width 157 height 29
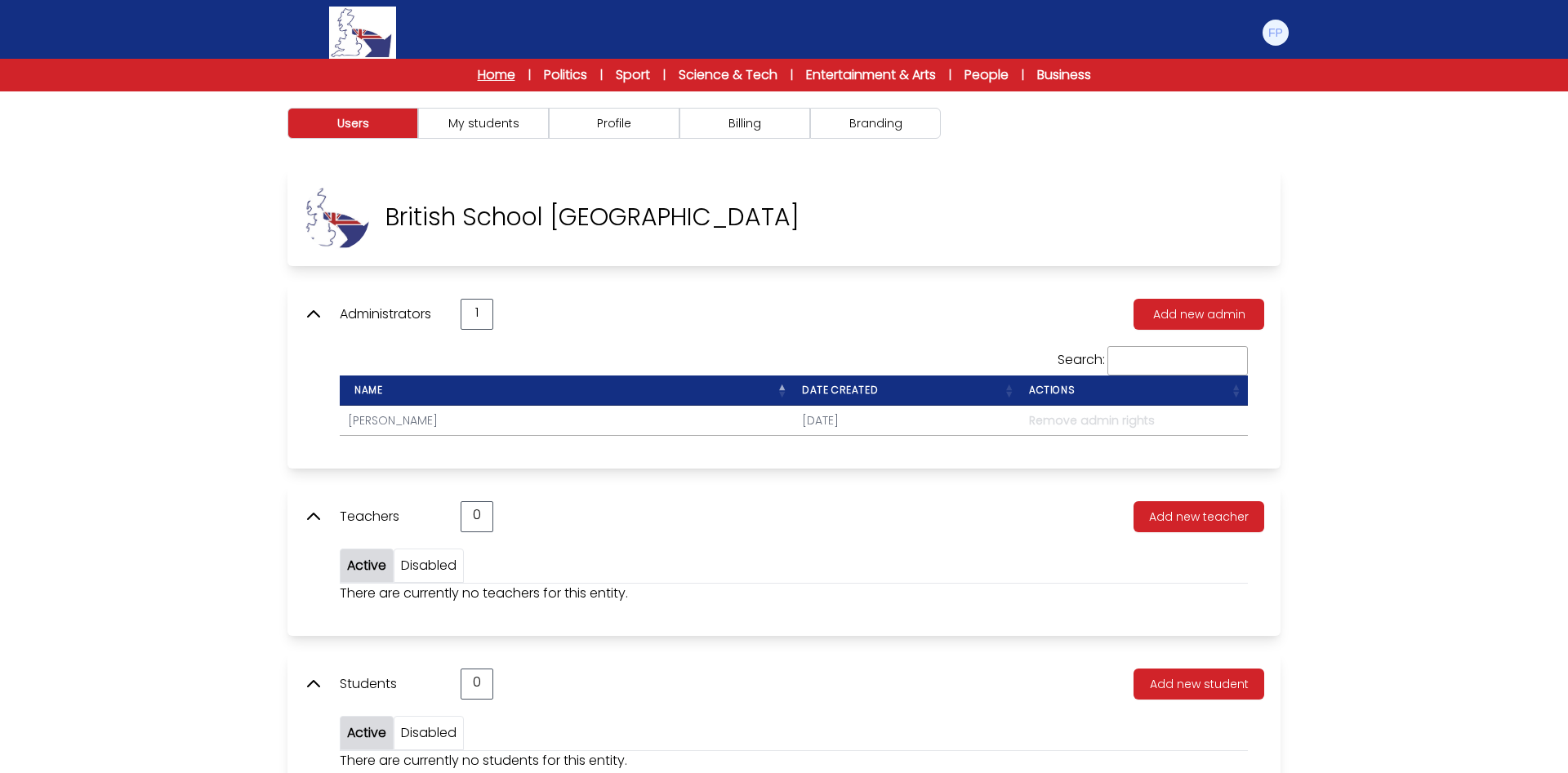
click at [489, 76] on link "Home" at bounding box center [497, 76] width 37 height 20
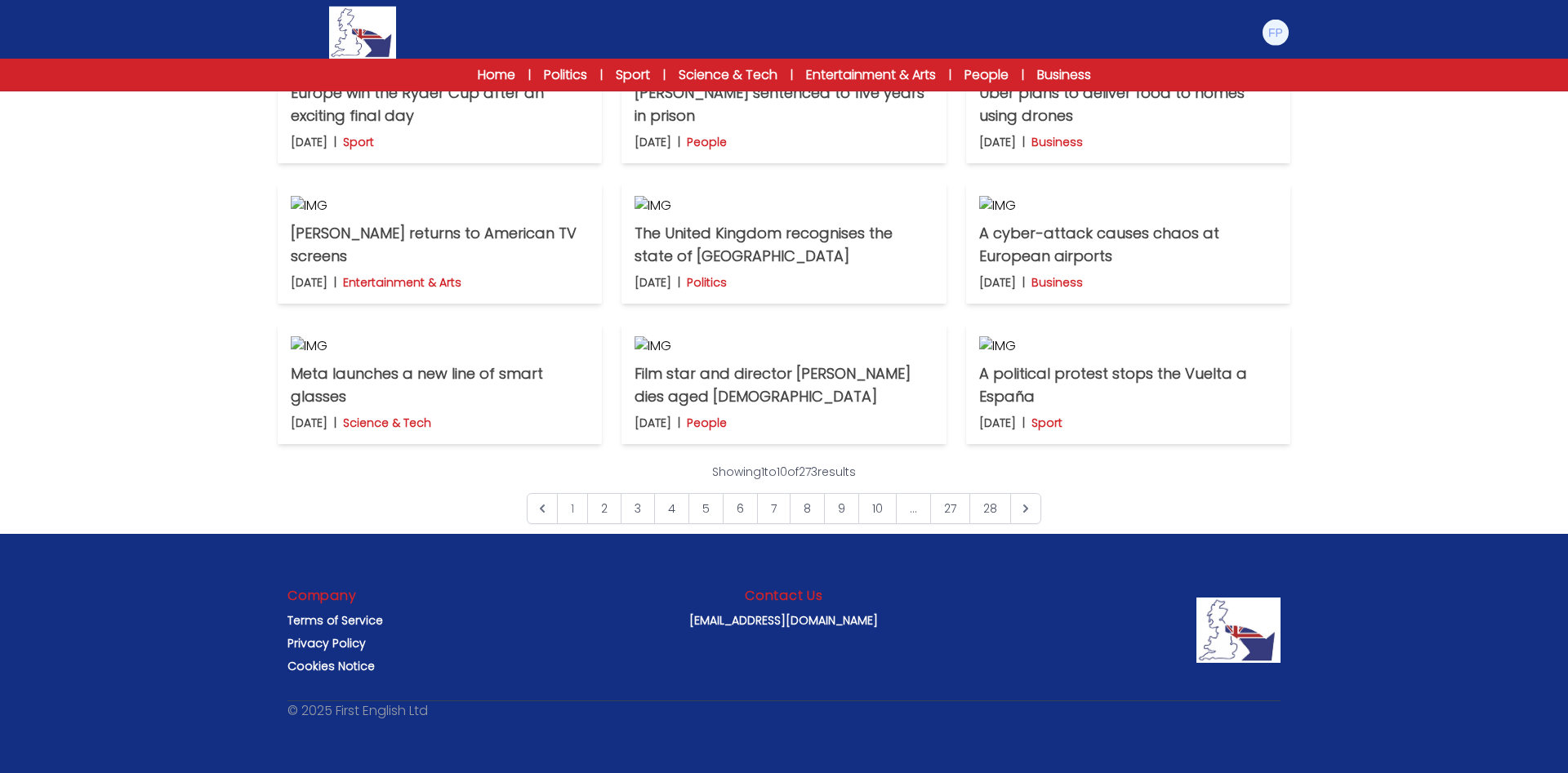
scroll to position [990, 0]
click at [1029, 517] on icon "Next &raquo;" at bounding box center [1025, 508] width 17 height 17
